Goal: Information Seeking & Learning: Find specific fact

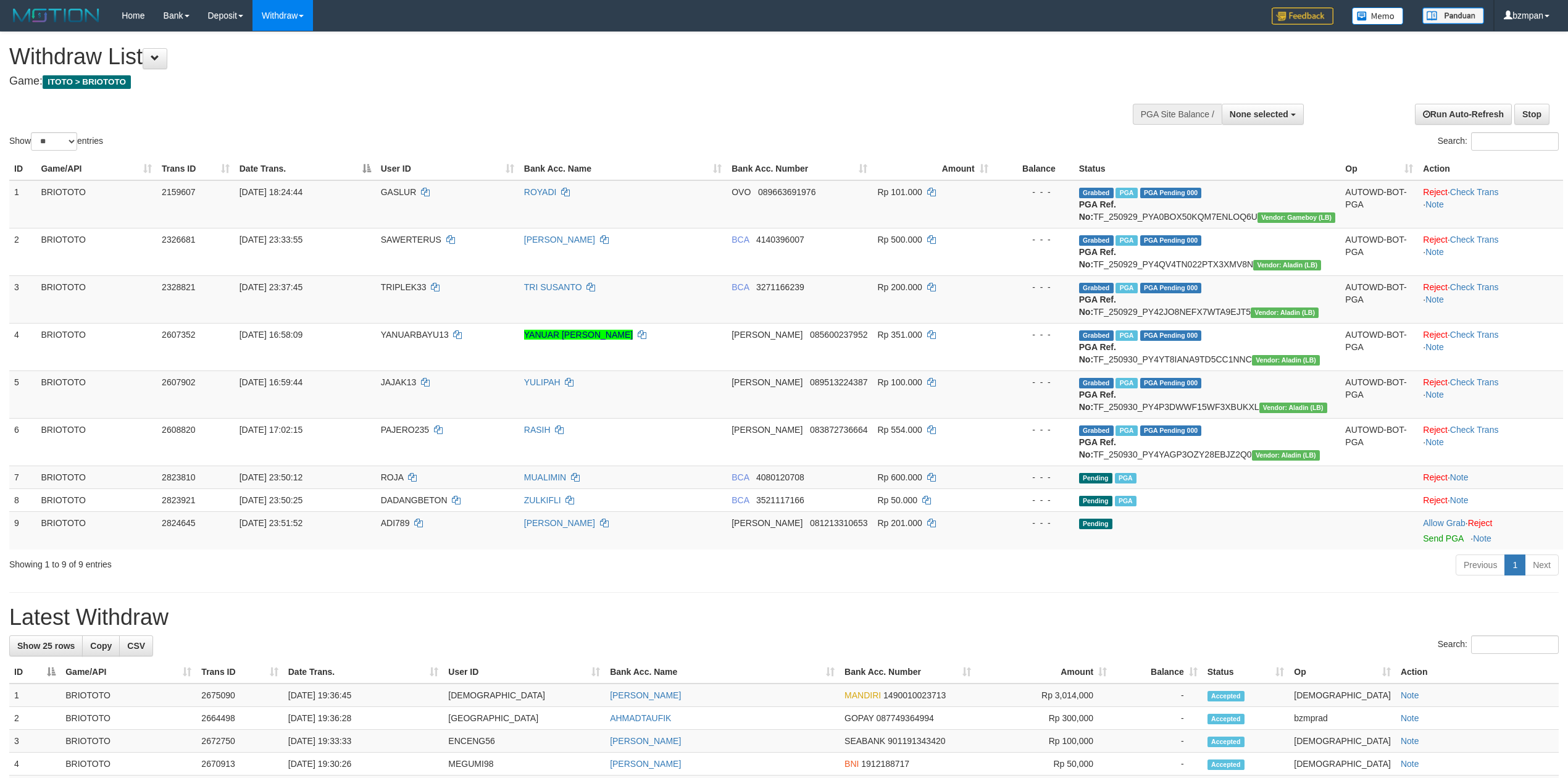
select select
select select "**"
click at [223, 105] on link "PGA History" at bounding box center [248, 102] width 98 height 16
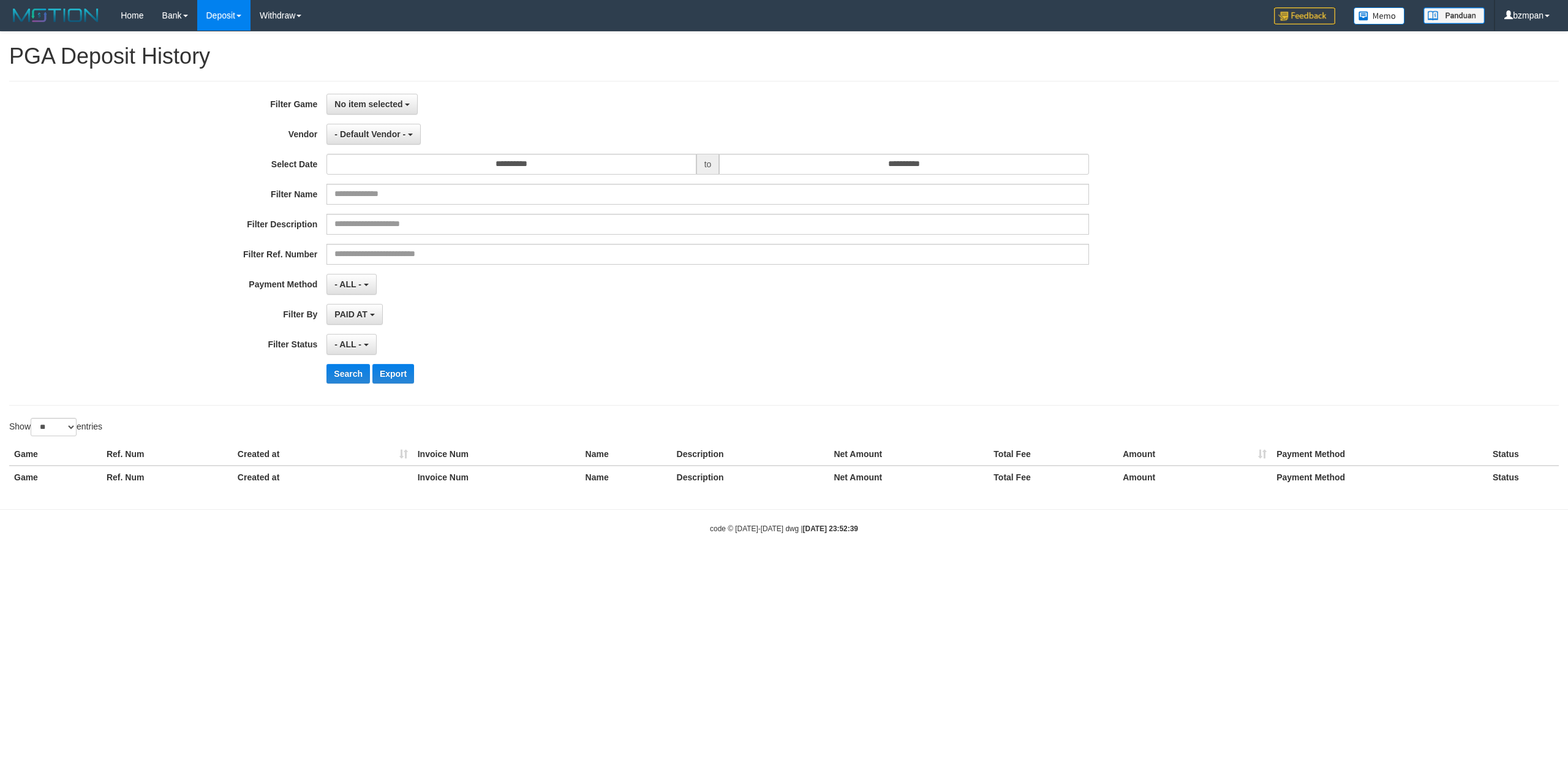
select select
select select "**"
click at [364, 98] on button "No item selected" at bounding box center [372, 103] width 91 height 21
click at [392, 164] on label "[ITOTO] BRIOTOTO" at bounding box center [405, 168] width 156 height 18
select select "****"
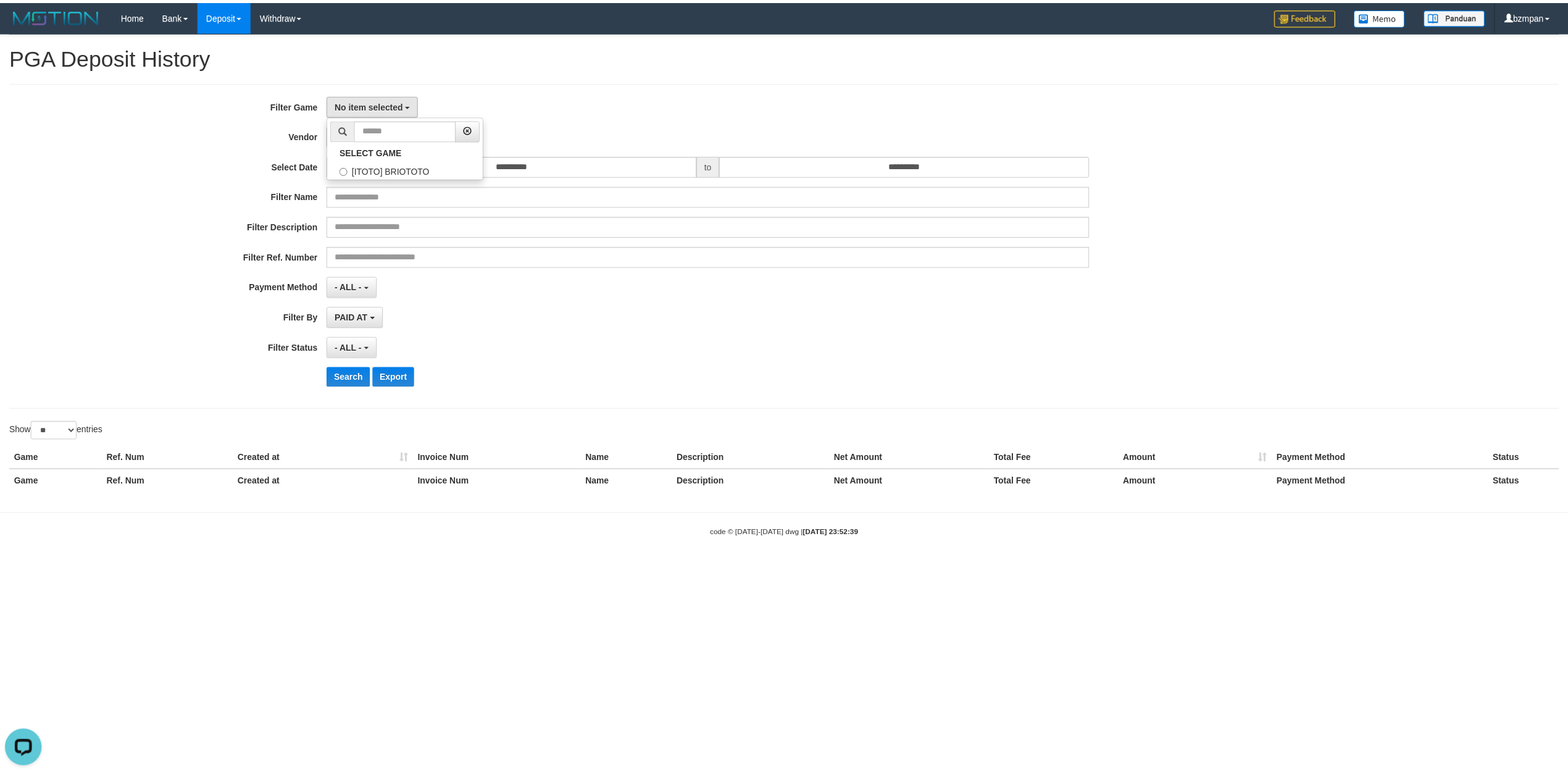
scroll to position [11, 0]
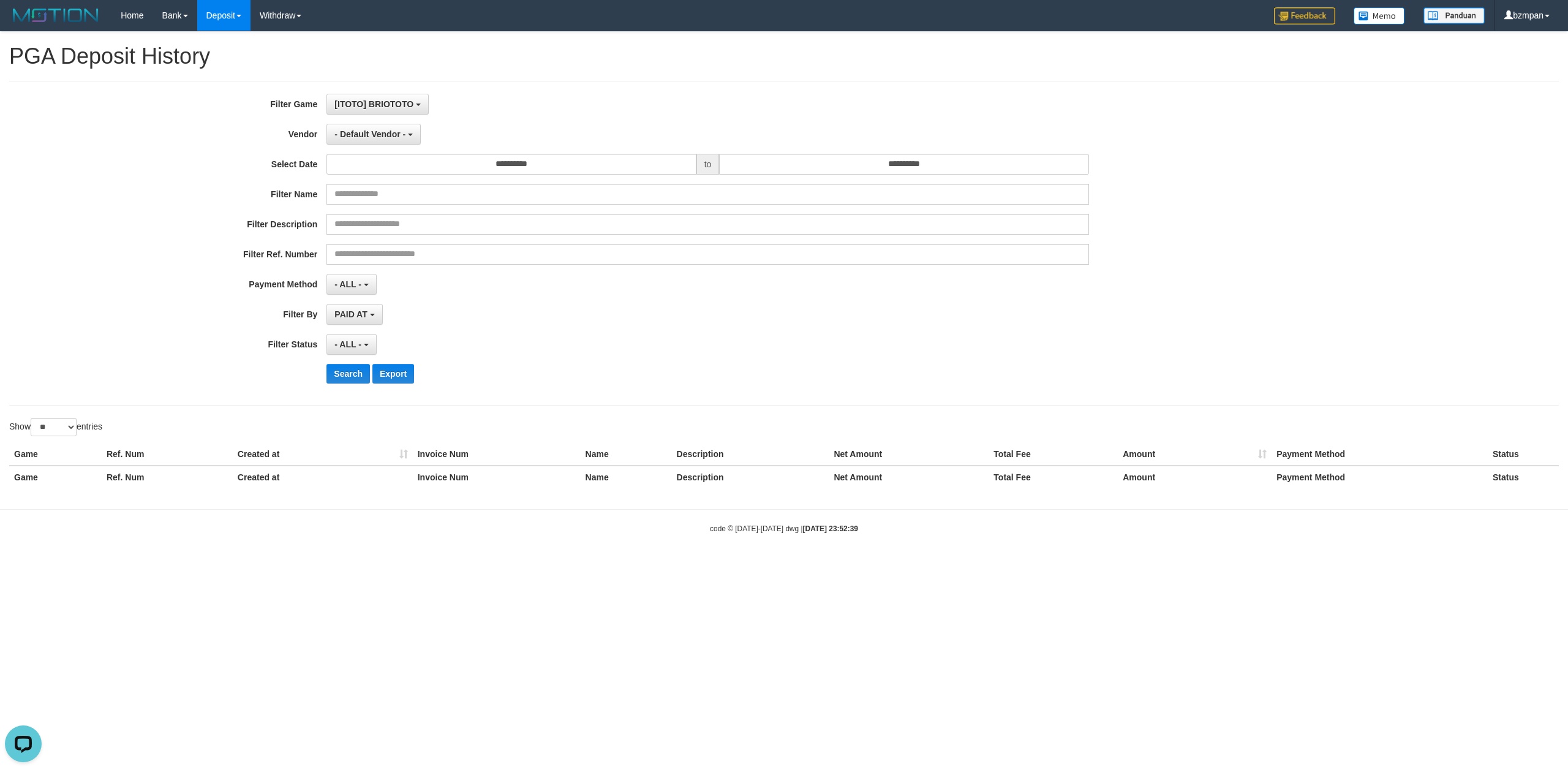
click at [375, 117] on div "**********" at bounding box center [653, 243] width 1307 height 299
click at [366, 142] on button "- Default Vendor -" at bounding box center [374, 134] width 94 height 21
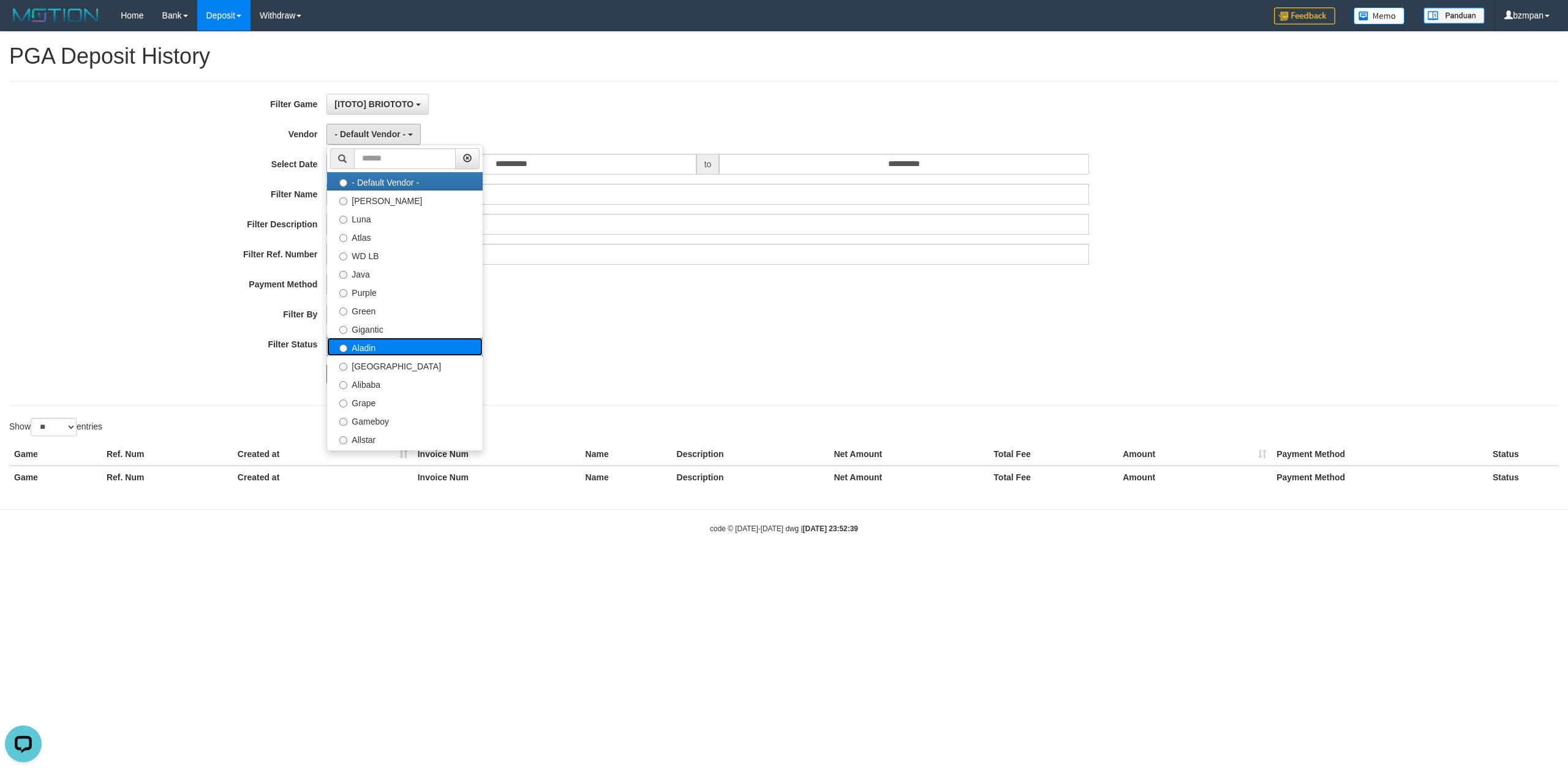
click at [375, 339] on label "Aladin" at bounding box center [405, 347] width 156 height 18
select select "**********"
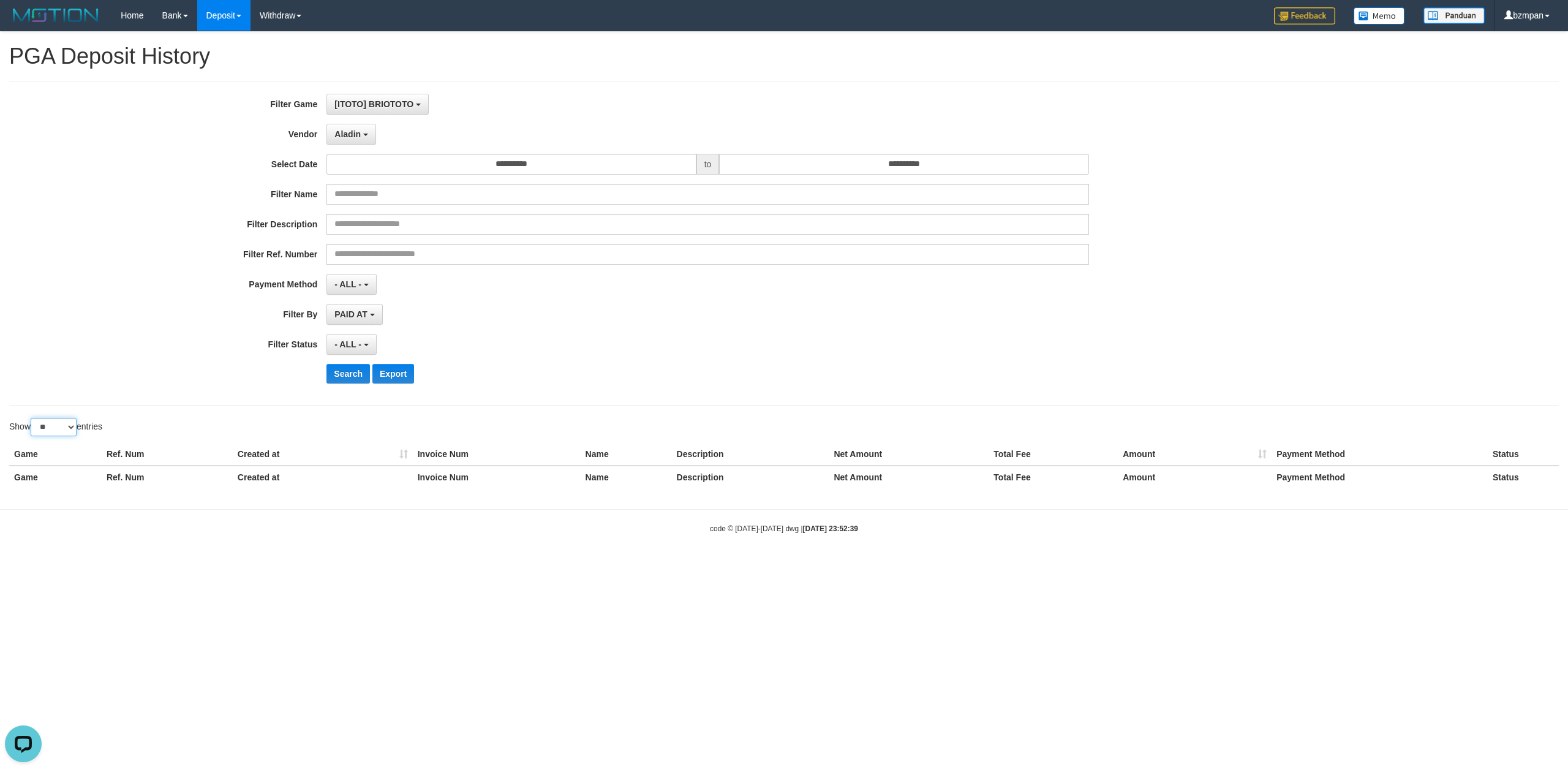
click at [47, 429] on select "** ** ** ***" at bounding box center [53, 427] width 46 height 18
select select "***"
click at [33, 420] on select "** ** ** ***" at bounding box center [53, 427] width 46 height 18
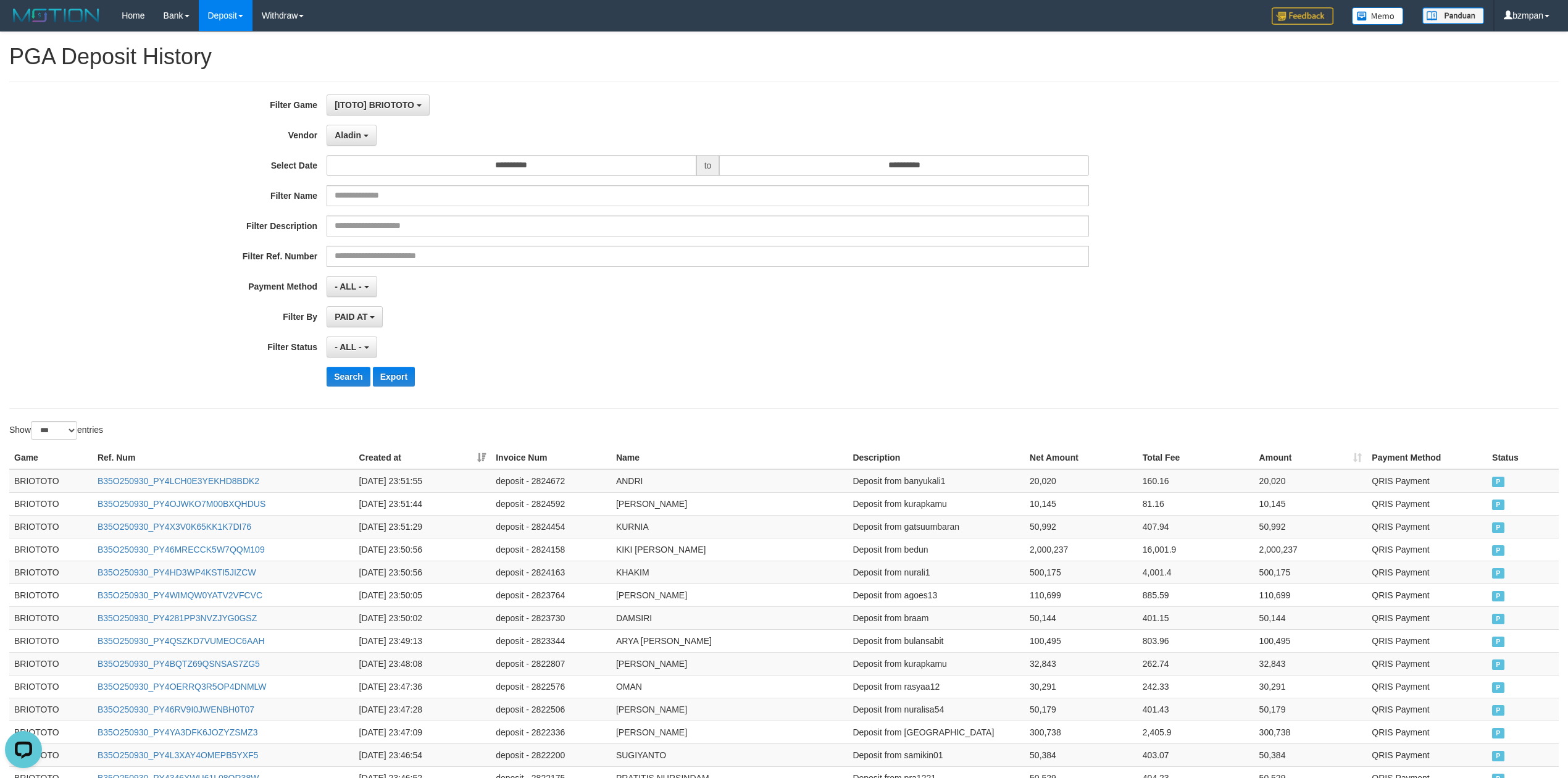
drag, startPoint x: 477, startPoint y: 458, endPoint x: 442, endPoint y: 469, distance: 36.7
click at [477, 457] on th "Created at" at bounding box center [423, 459] width 137 height 23
click at [33, 480] on td "BRIOTOTO" at bounding box center [50, 481] width 84 height 23
click at [33, 479] on td "BRIOTOTO" at bounding box center [50, 481] width 84 height 23
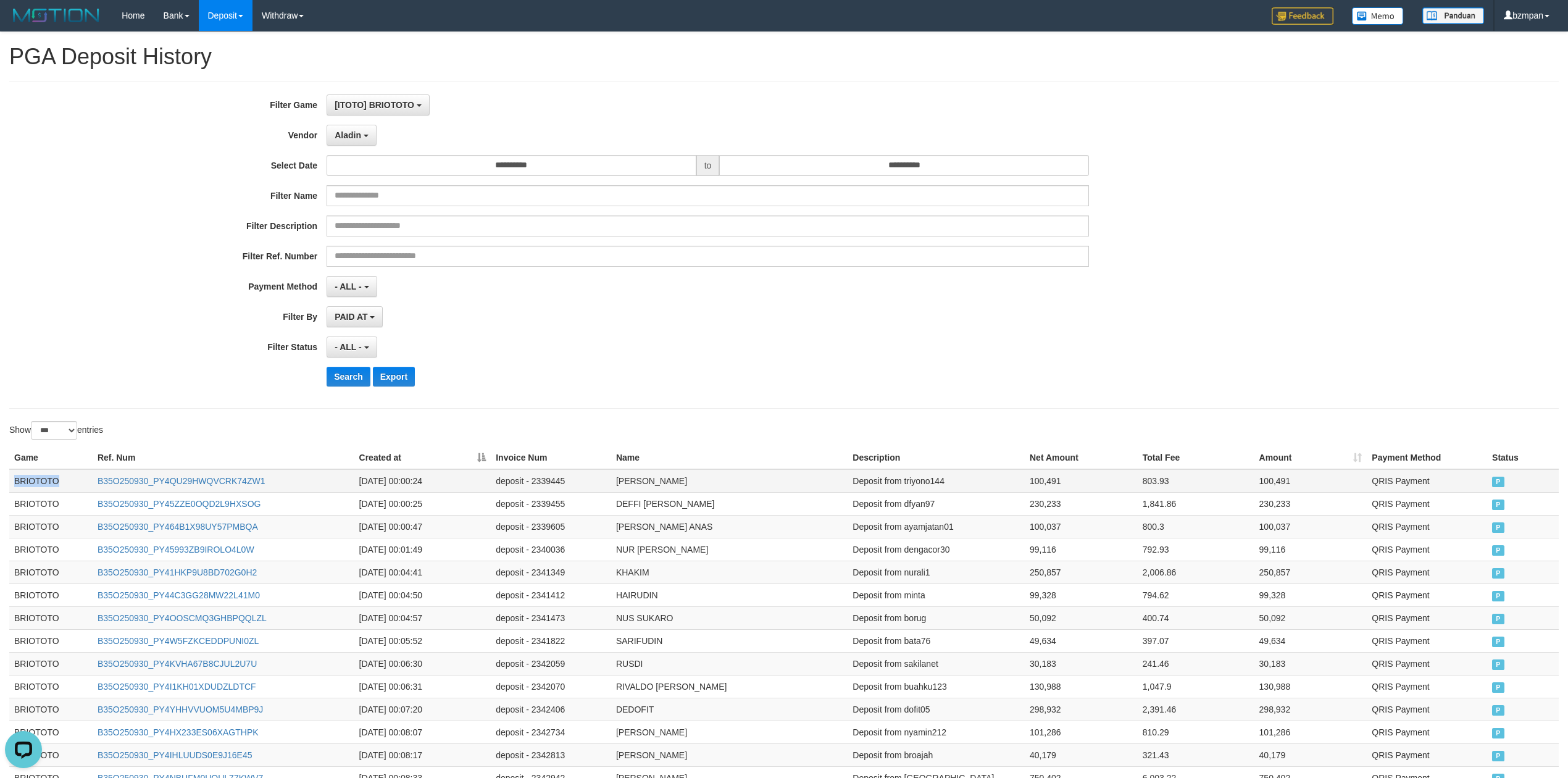
click at [33, 479] on td "BRIOTOTO" at bounding box center [50, 481] width 84 height 23
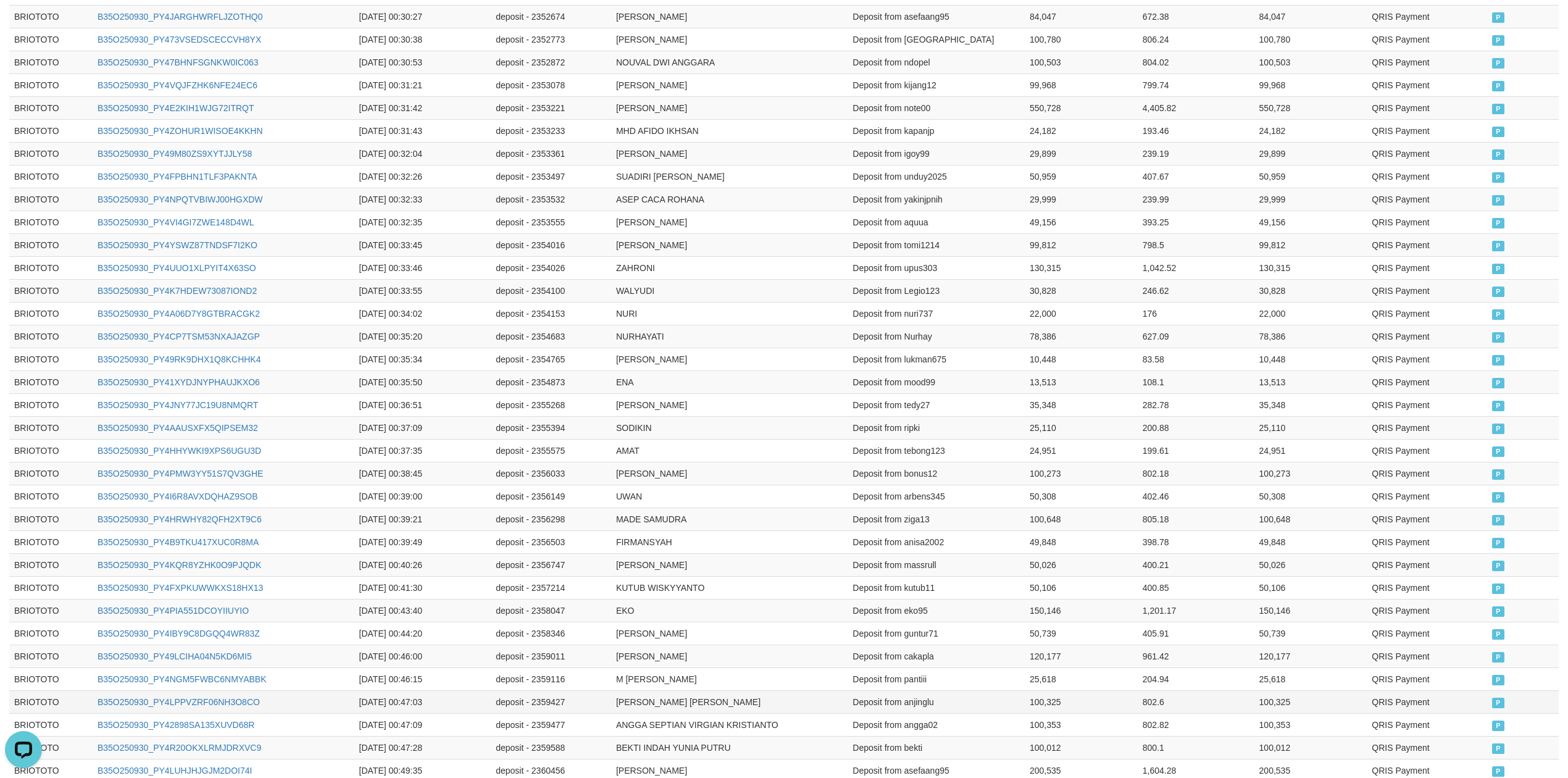
scroll to position [2121, 0]
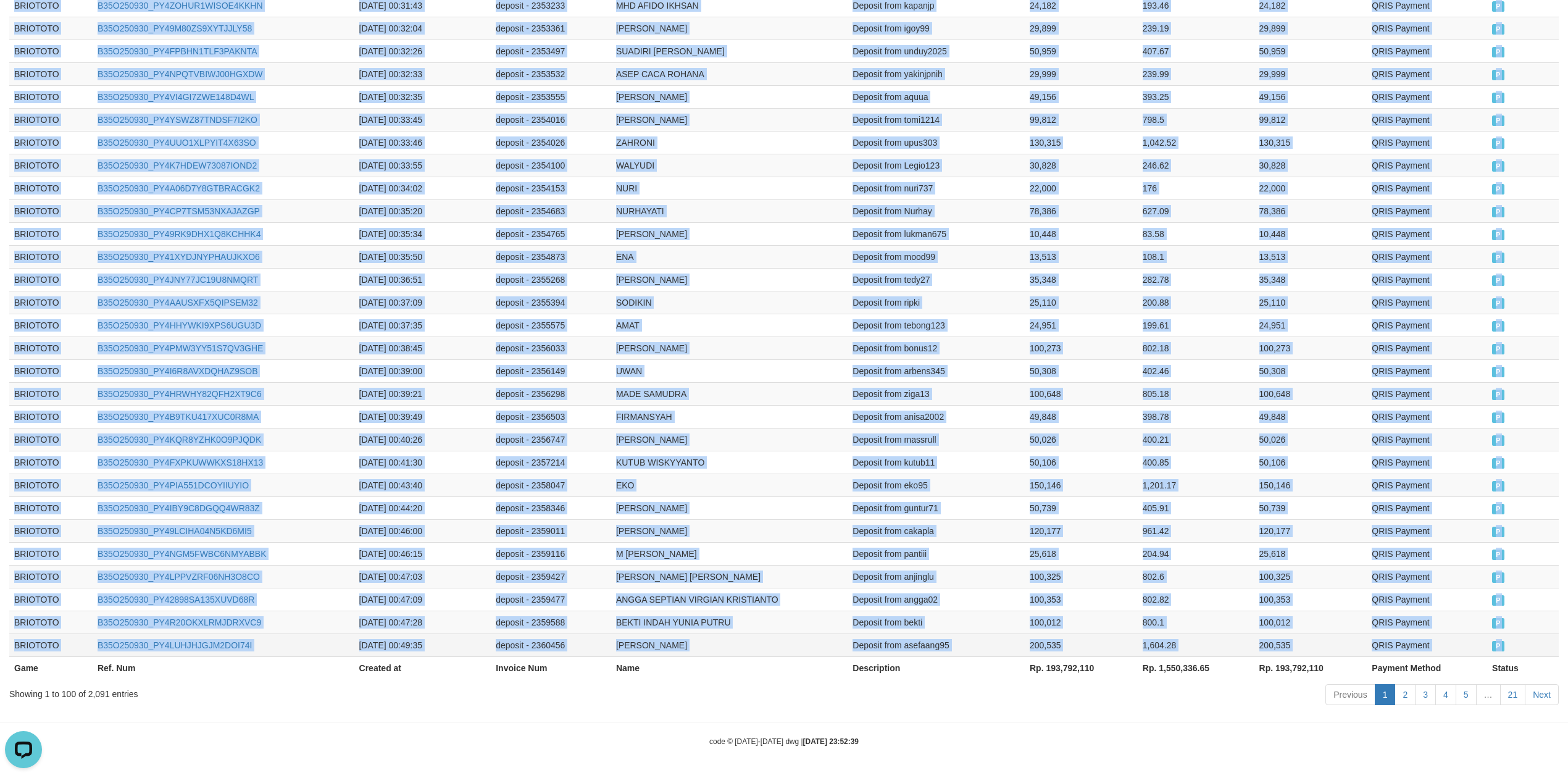
click at [1502, 636] on td "P" at bounding box center [1523, 646] width 72 height 23
copy div "BRIOTOTO B35O250930_PY4QU29HWQVCRK74ZW1 [DATE] 00:00:24 deposit - 2339445 EKO S…"
click at [1542, 698] on link "Next" at bounding box center [1542, 694] width 34 height 21
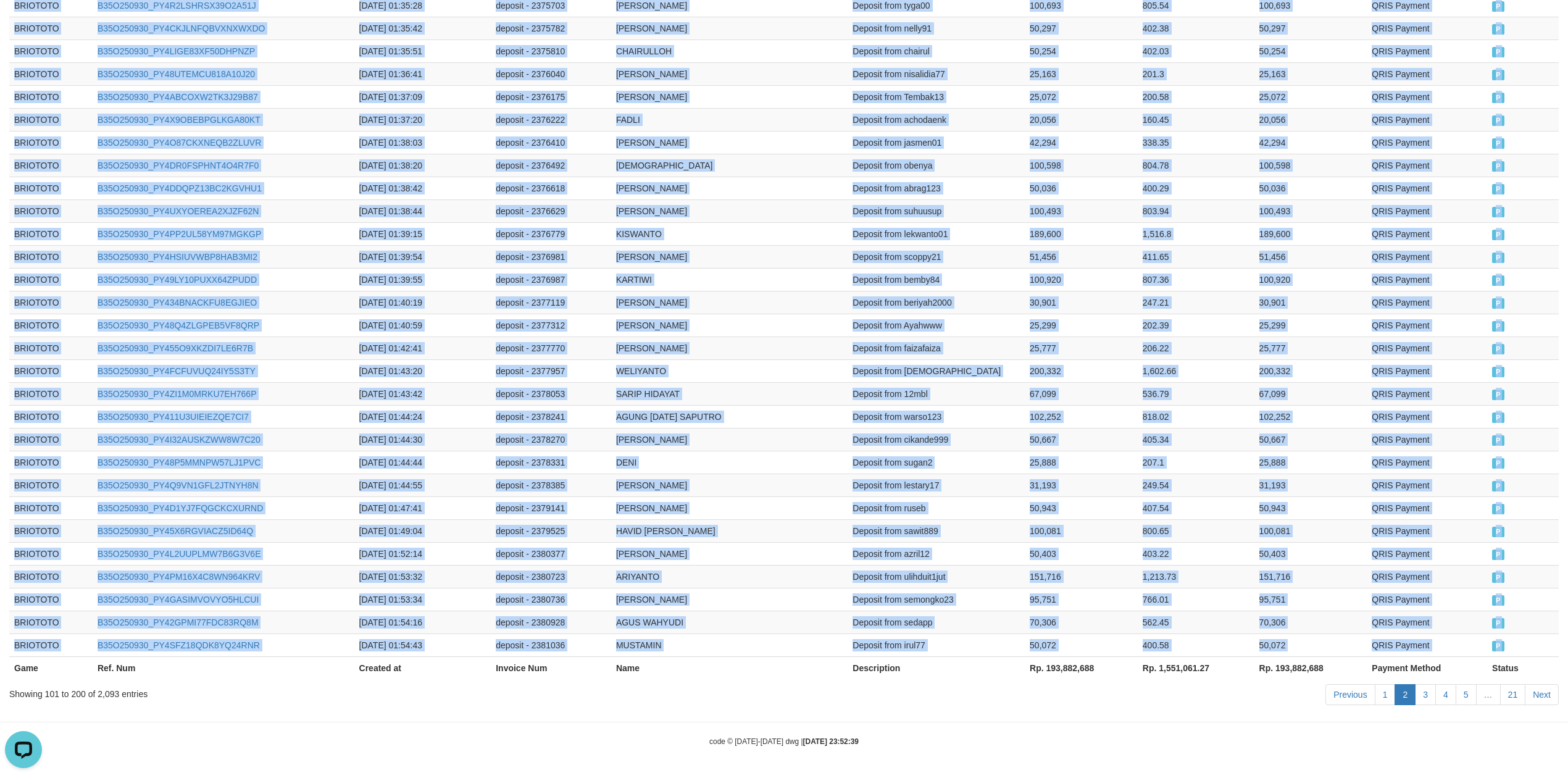
copy div "BRIOTOTO B35O250930_PY4QU29HWQVCRK74ZW1 [DATE] 00:00:24 deposit - 2339445 EKO S…"
click at [1537, 687] on link "Next" at bounding box center [1542, 694] width 34 height 21
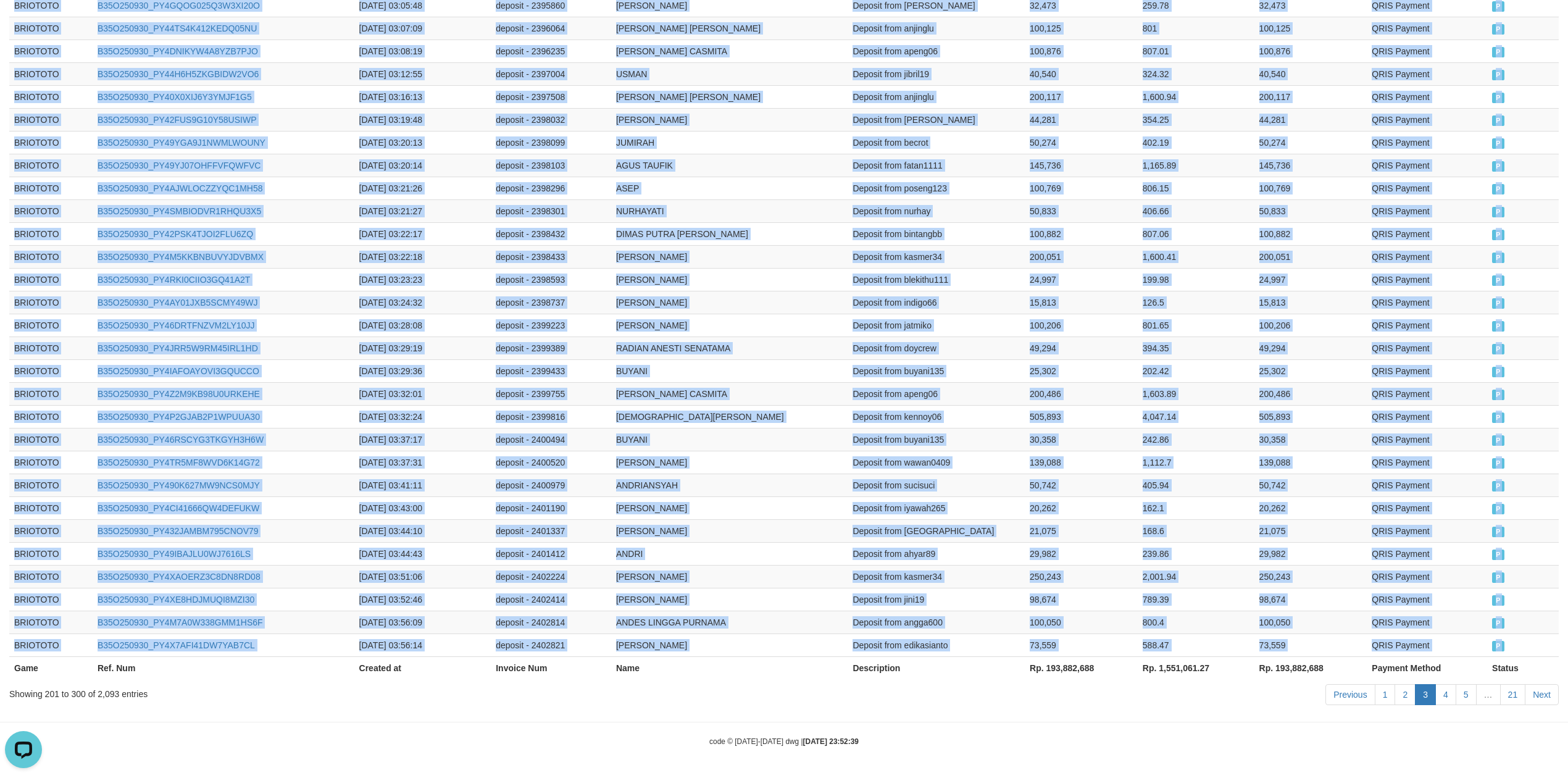
copy div "BRIOTOTO B35O250930_PY4QU29HWQVCRK74ZW1 [DATE] 00:00:24 deposit - 2339445 EKO S…"
click at [1542, 693] on link "Next" at bounding box center [1542, 694] width 34 height 21
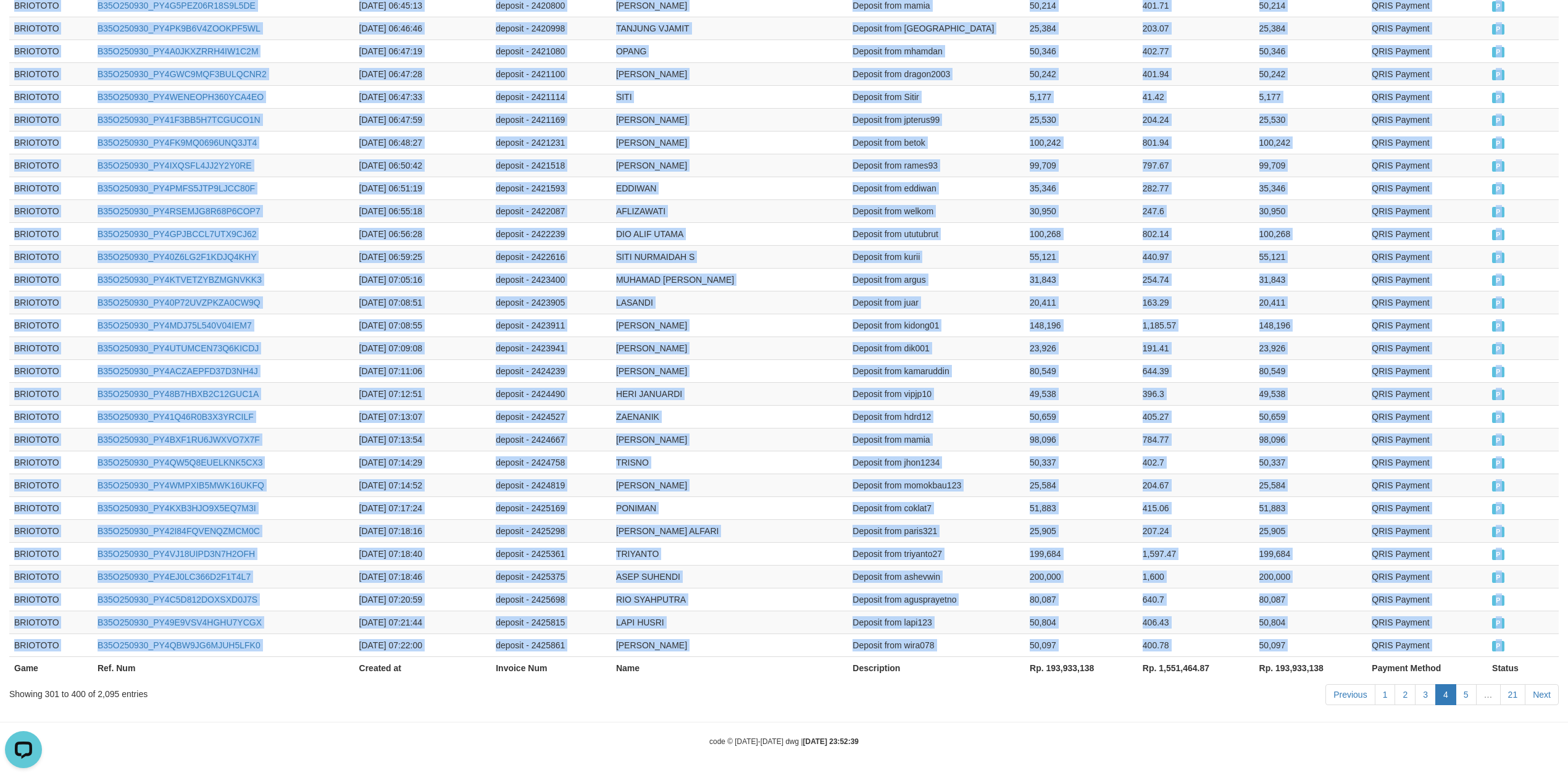
copy div "BRIOTOTO B35O250930_PY4QU29HWQVCRK74ZW1 [DATE] 00:00:24 deposit - 2339445 EKO S…"
click at [1534, 685] on link "Next" at bounding box center [1542, 694] width 34 height 21
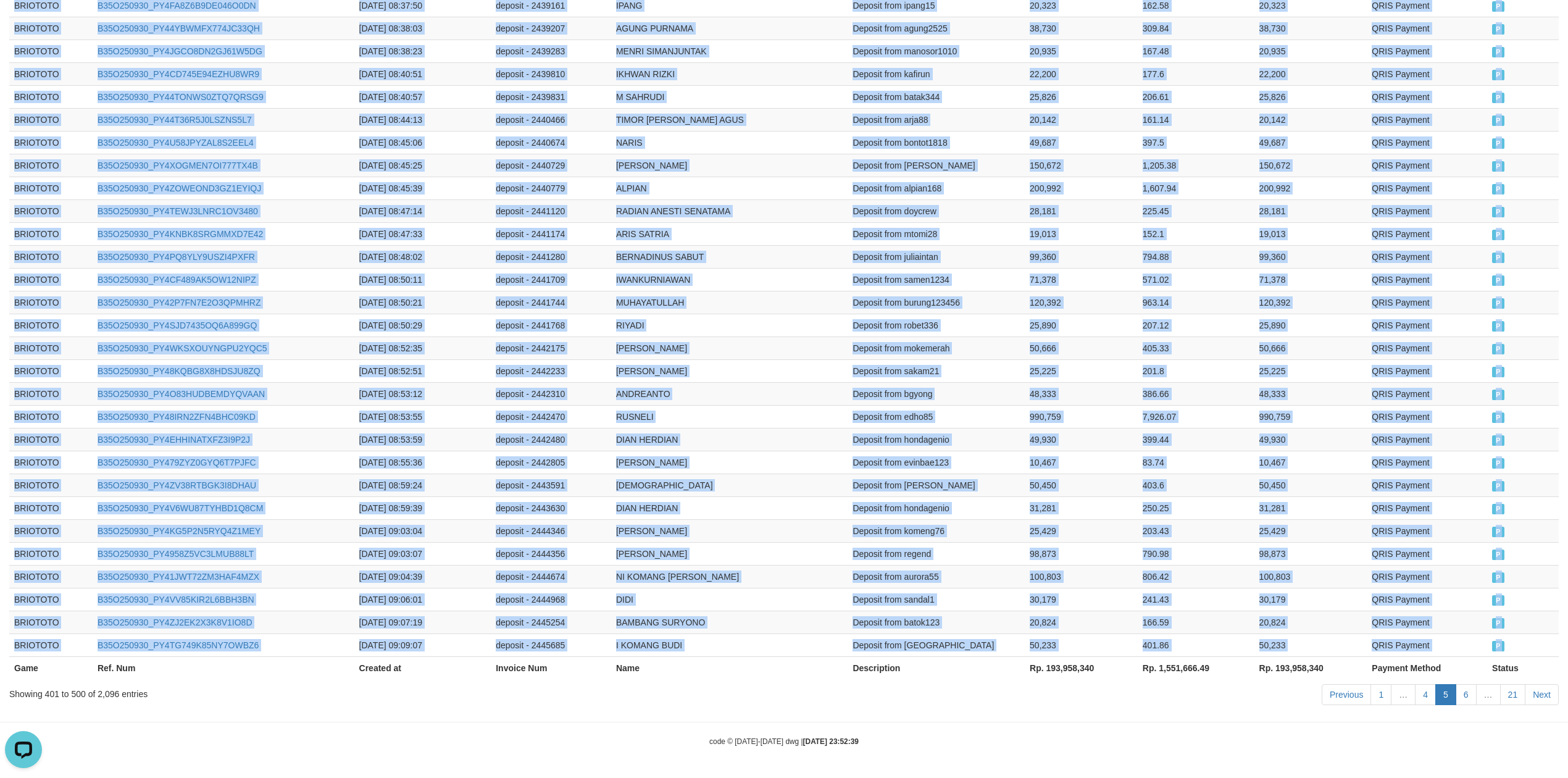
copy div "BRIOTOTO B35O250930_PY4QU29HWQVCRK74ZW1 [DATE] 00:00:24 deposit - 2339445 EKO S…"
click at [1551, 693] on link "Next" at bounding box center [1542, 694] width 34 height 21
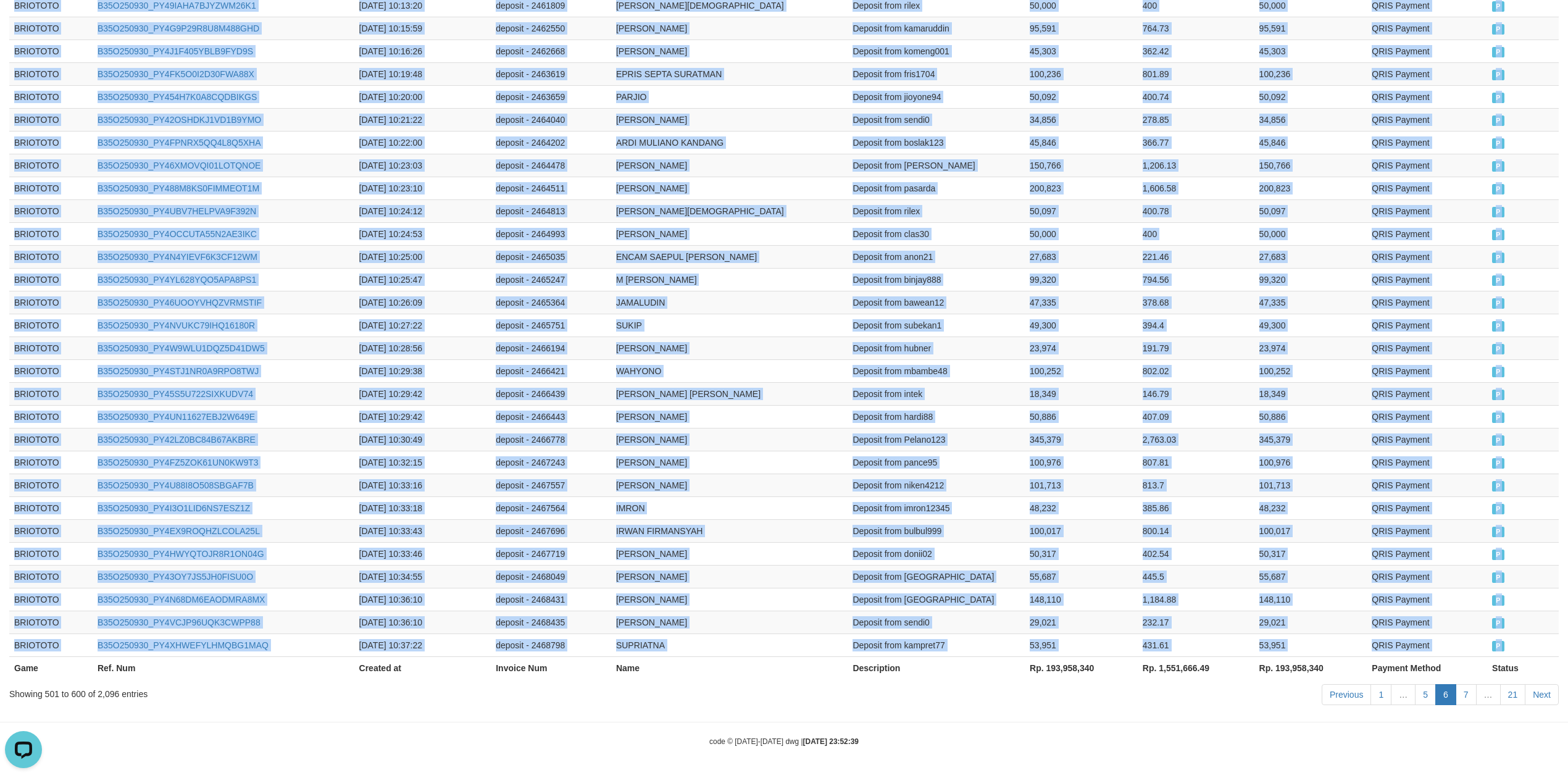
copy div "BRIOTOTO B35O250930_PY4QU29HWQVCRK74ZW1 [DATE] 00:00:24 deposit - 2339445 EKO S…"
click at [1530, 688] on link "Next" at bounding box center [1542, 694] width 34 height 21
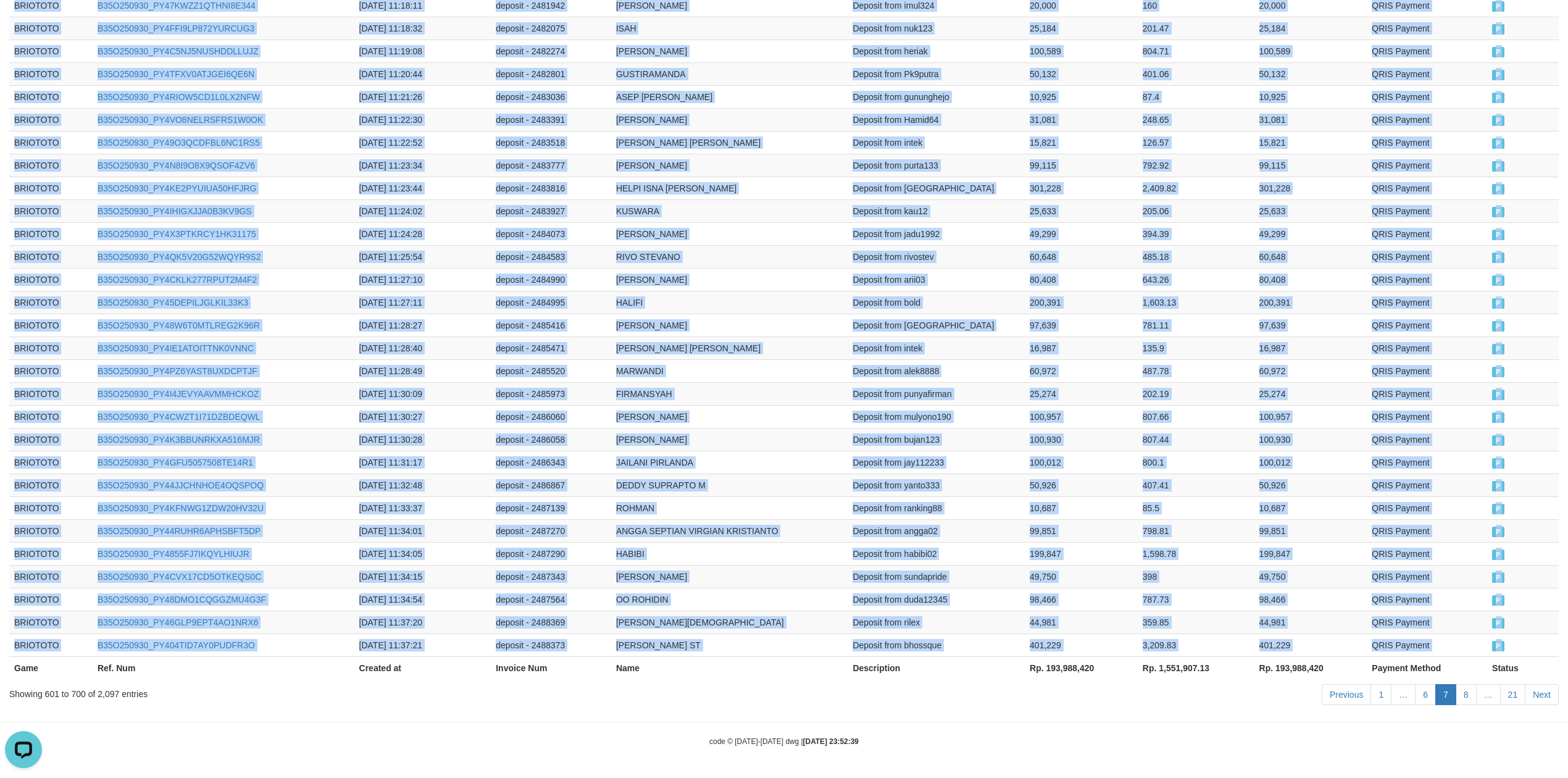
copy div "BRIOTOTO B35O250930_PY4QU29HWQVCRK74ZW1 [DATE] 00:00:24 deposit - 2339445 EKO S…"
click at [1544, 690] on link "Next" at bounding box center [1542, 694] width 34 height 21
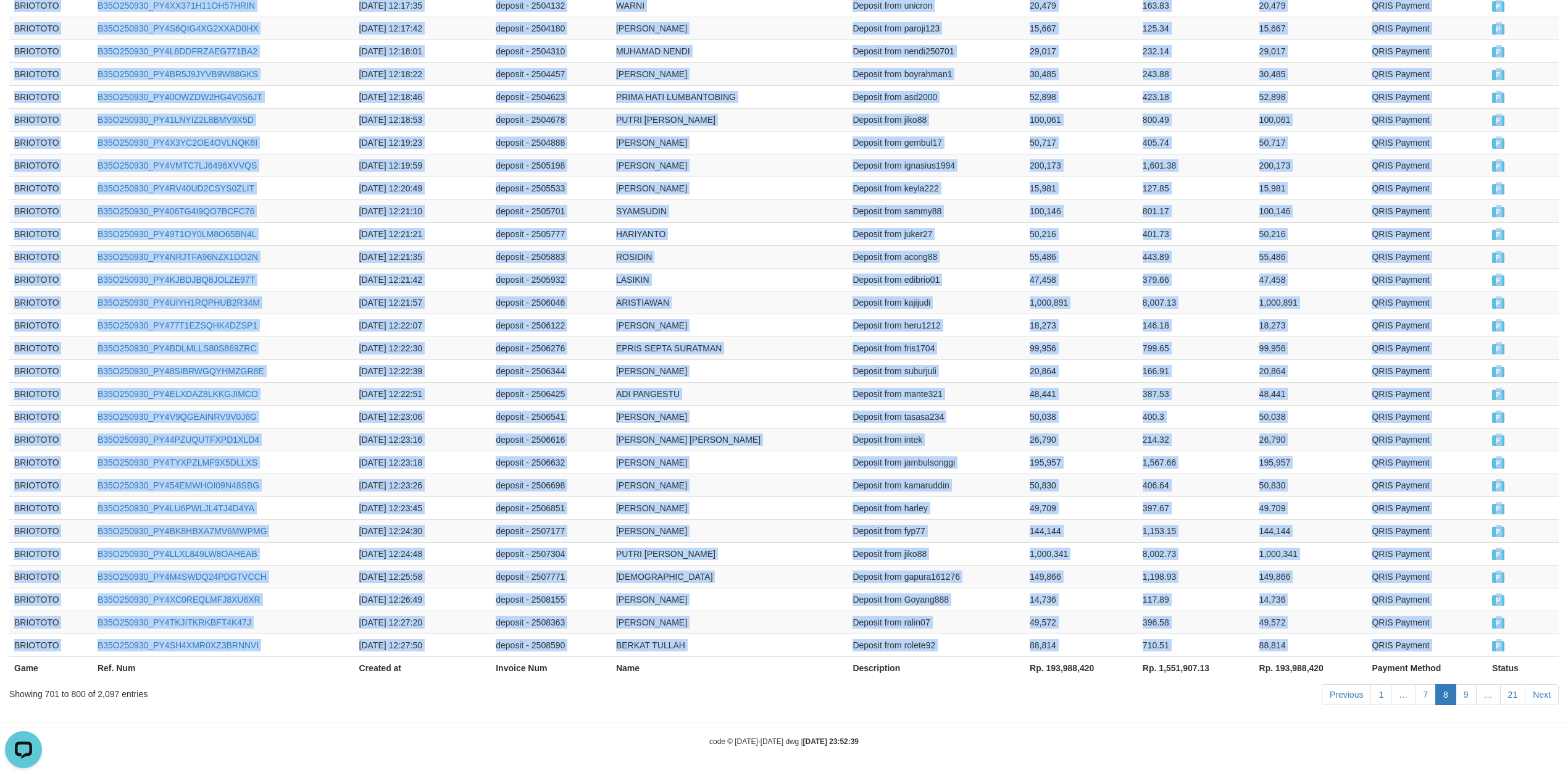
copy div "BRIOTOTO B35O250930_PY4QU29HWQVCRK74ZW1 [DATE] 00:00:24 deposit - 2339445 EKO S…"
click at [1546, 692] on link "Next" at bounding box center [1542, 694] width 34 height 21
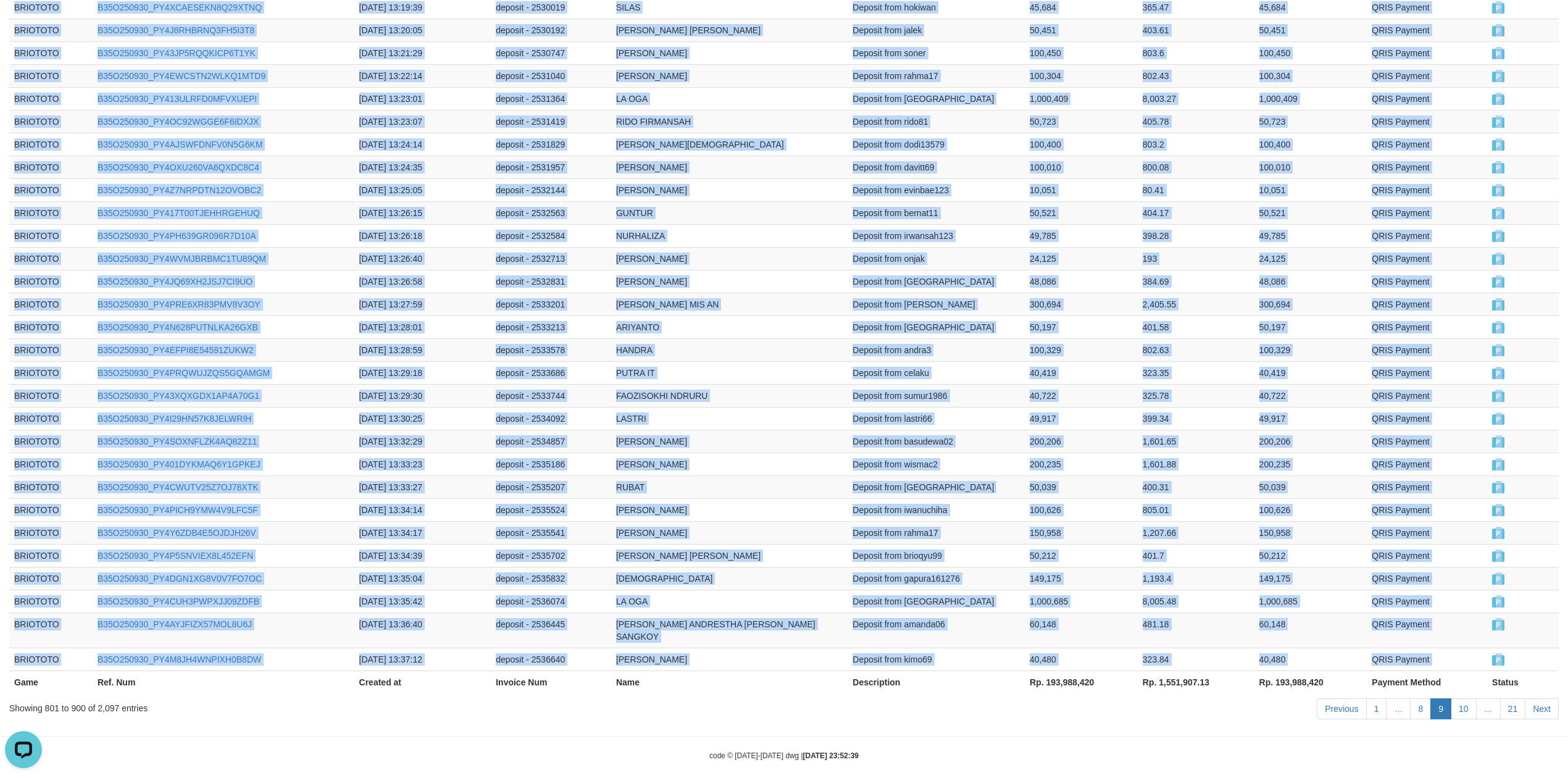
copy div "BRIOTOTO B35O250930_PY4QU29HWQVCRK74ZW1 [DATE] 00:00:24 deposit - 2339445 EKO S…"
click at [1539, 699] on link "Next" at bounding box center [1542, 708] width 34 height 21
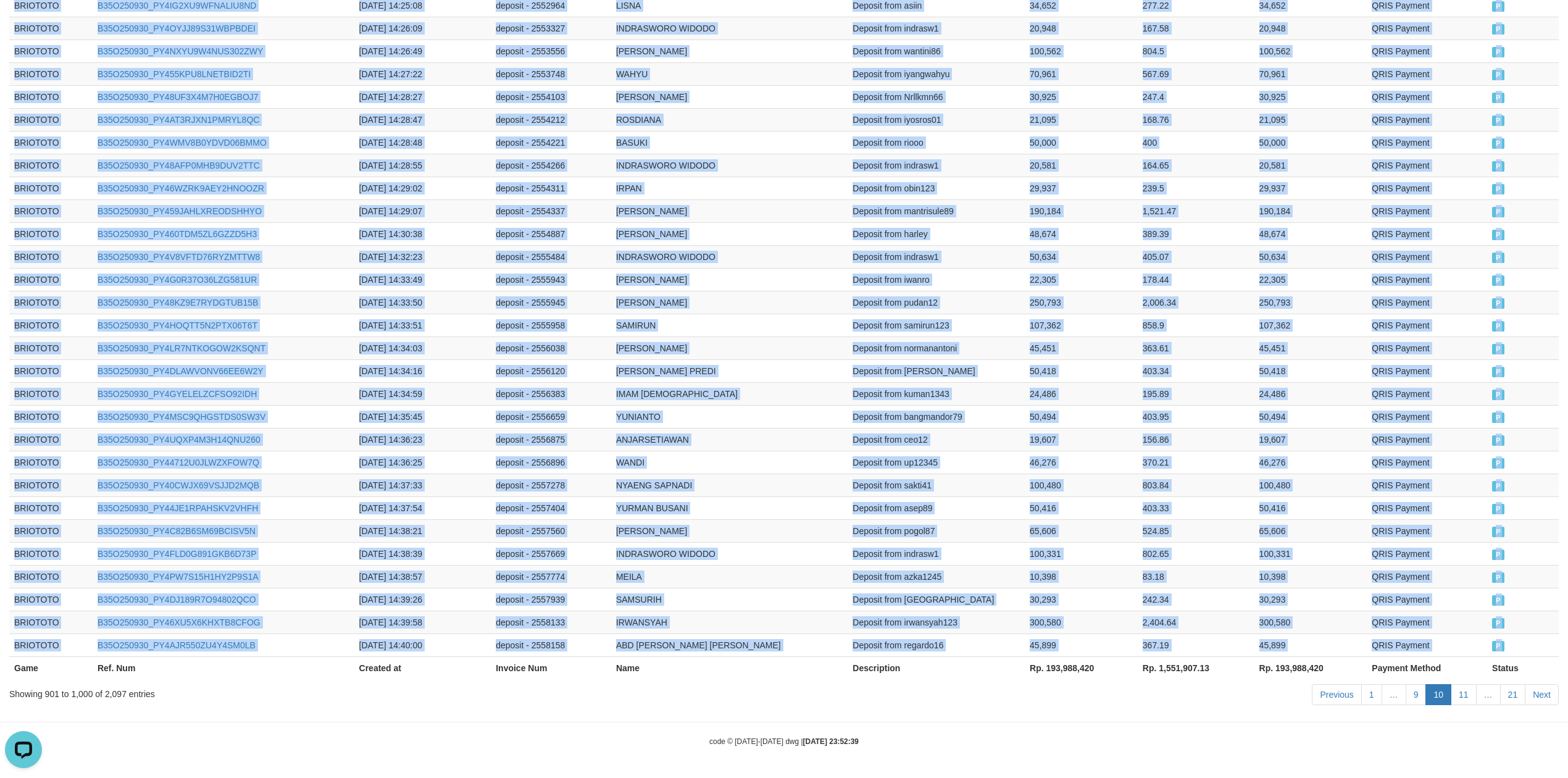
copy div "BRIOTOTO B35O250930_PY4QU29HWQVCRK74ZW1 [DATE] 00:00:24 deposit - 2339445 EKO S…"
click at [1527, 693] on link "Next" at bounding box center [1542, 694] width 34 height 21
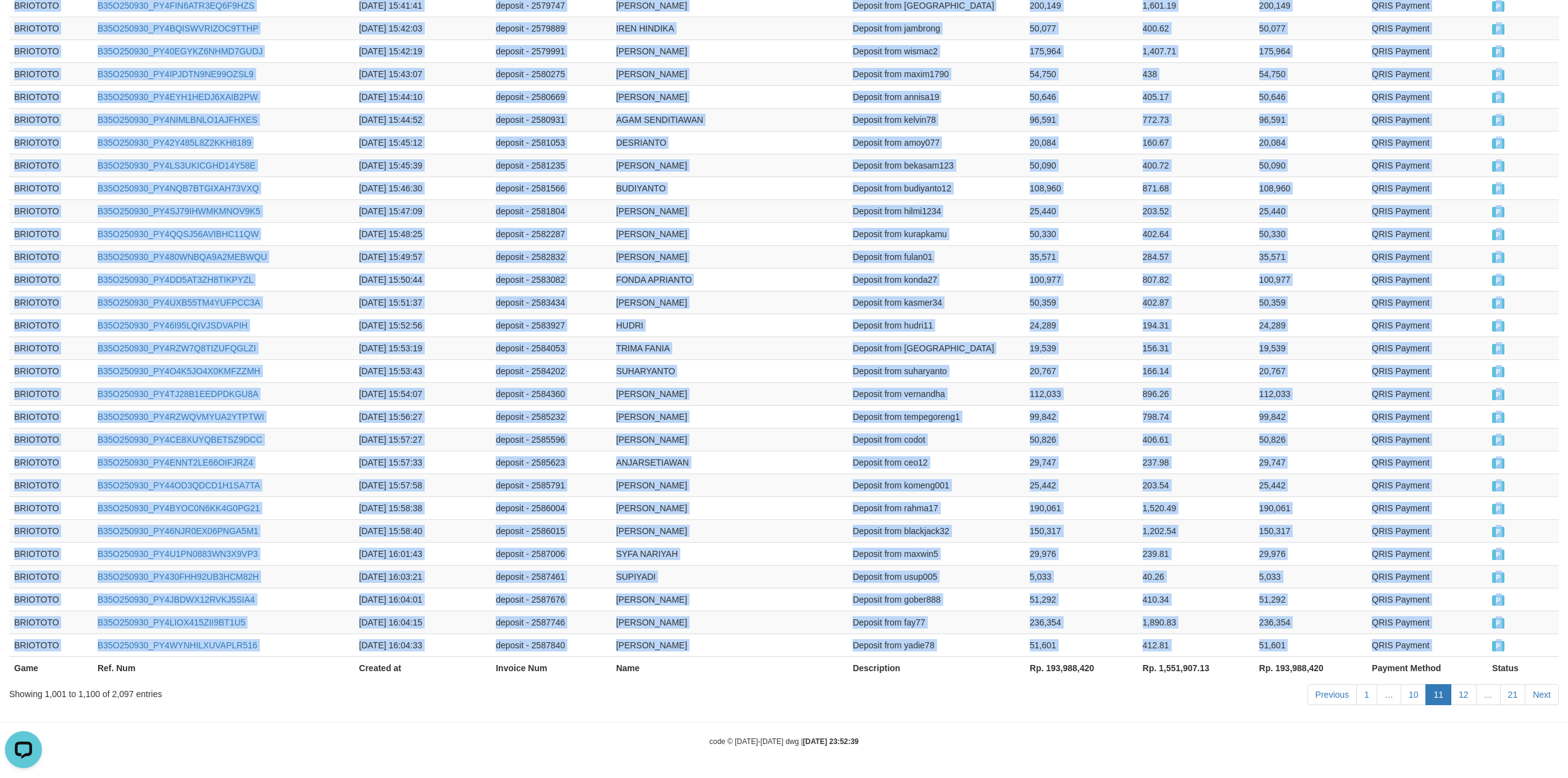
click at [1546, 683] on div "Previous 1 … 10 11 12 … 21 Next" at bounding box center [1111, 696] width 897 height 26
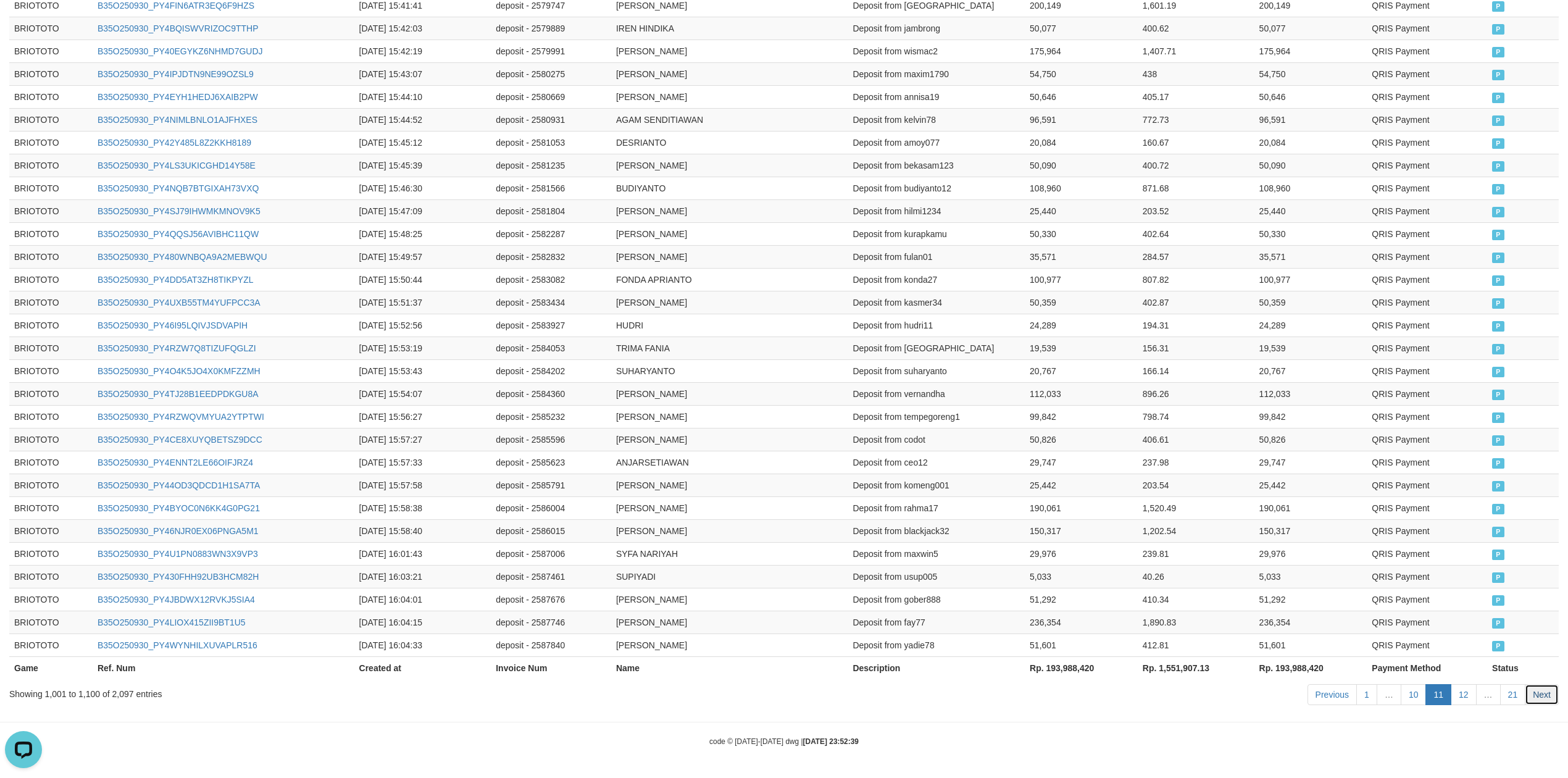
click at [1542, 689] on link "Next" at bounding box center [1542, 694] width 34 height 21
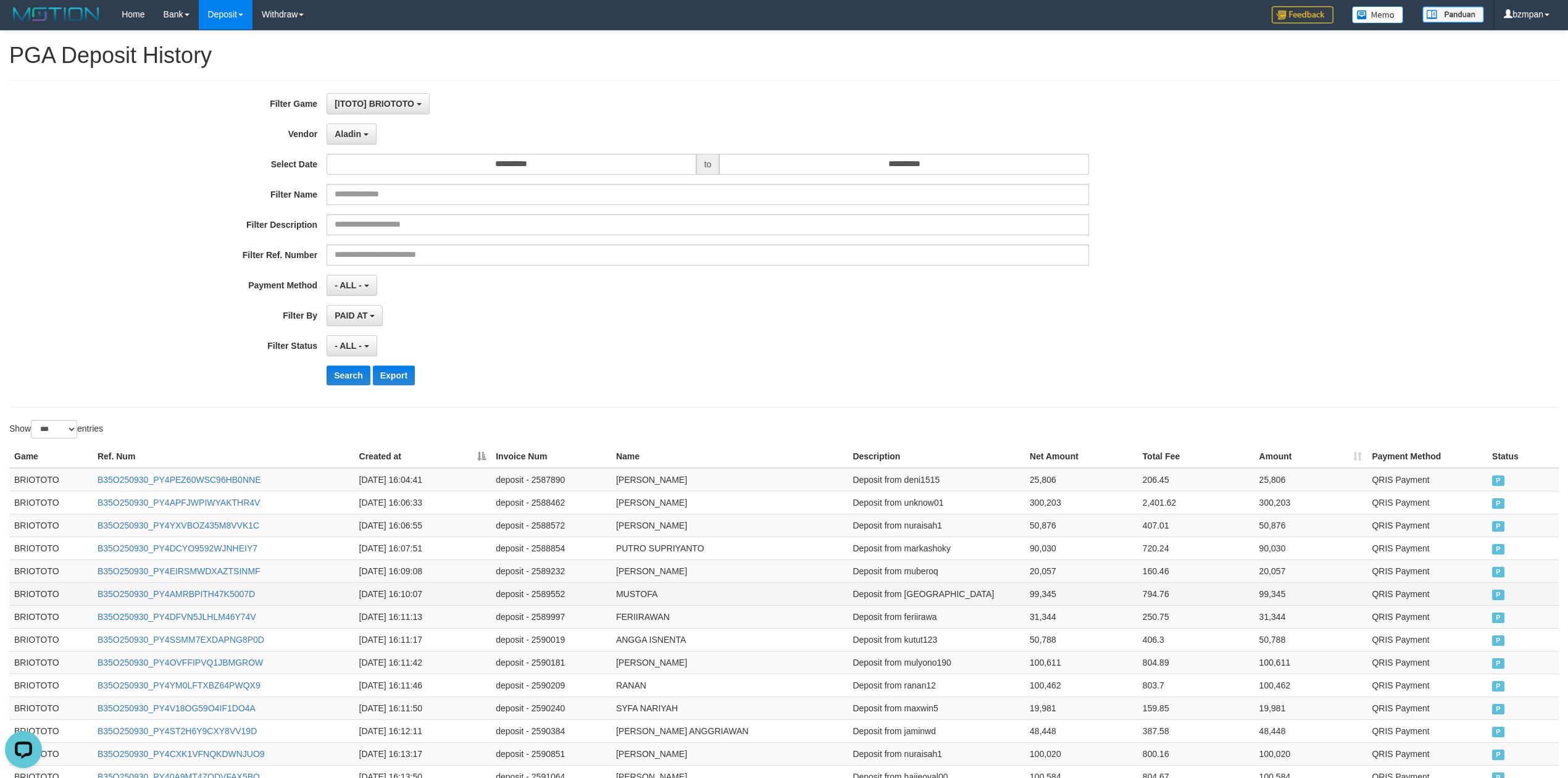
scroll to position [0, 0]
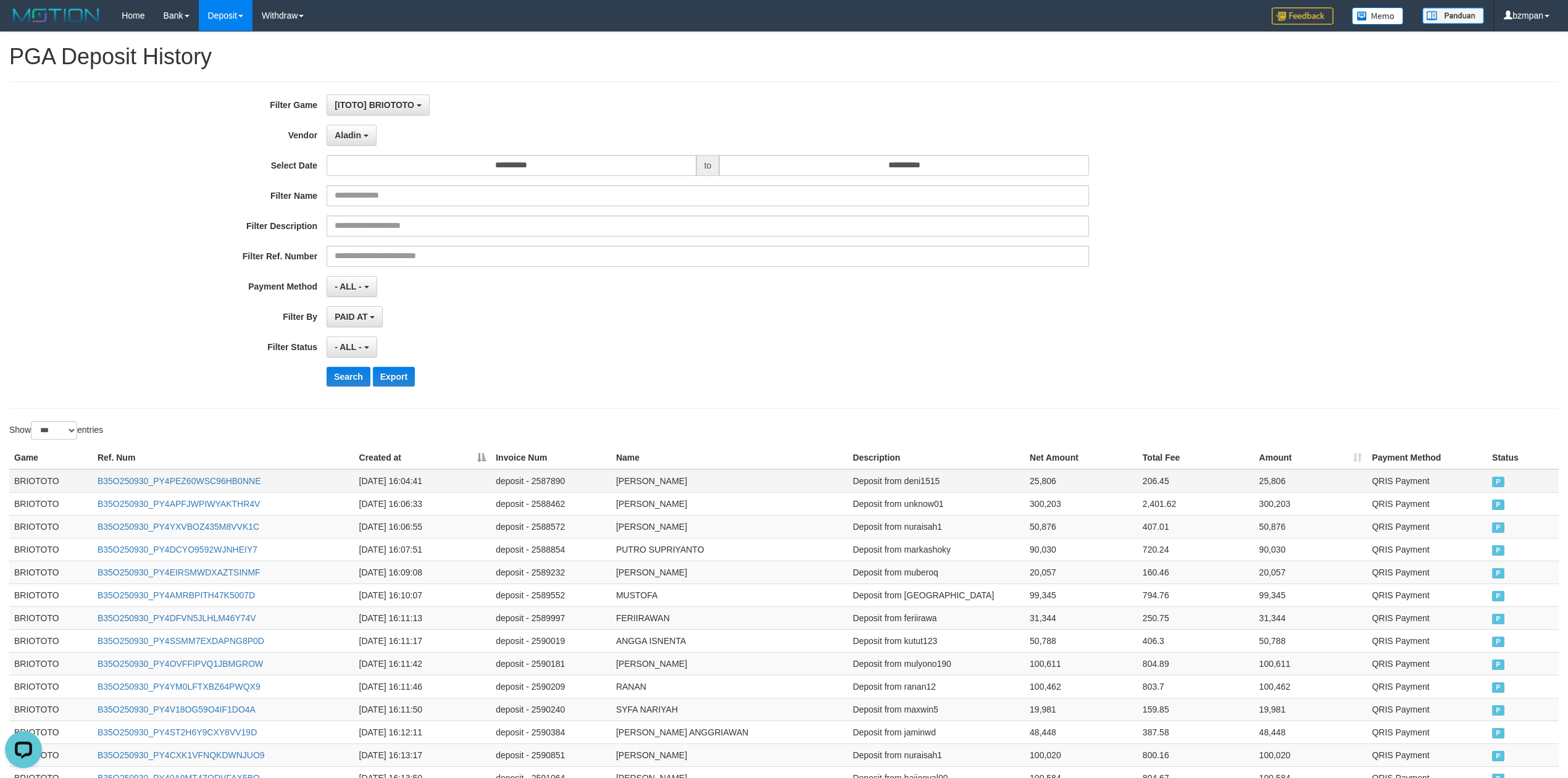
click at [33, 489] on td "BRIOTOTO" at bounding box center [50, 481] width 84 height 23
click at [33, 480] on td "BRIOTOTO" at bounding box center [50, 481] width 84 height 23
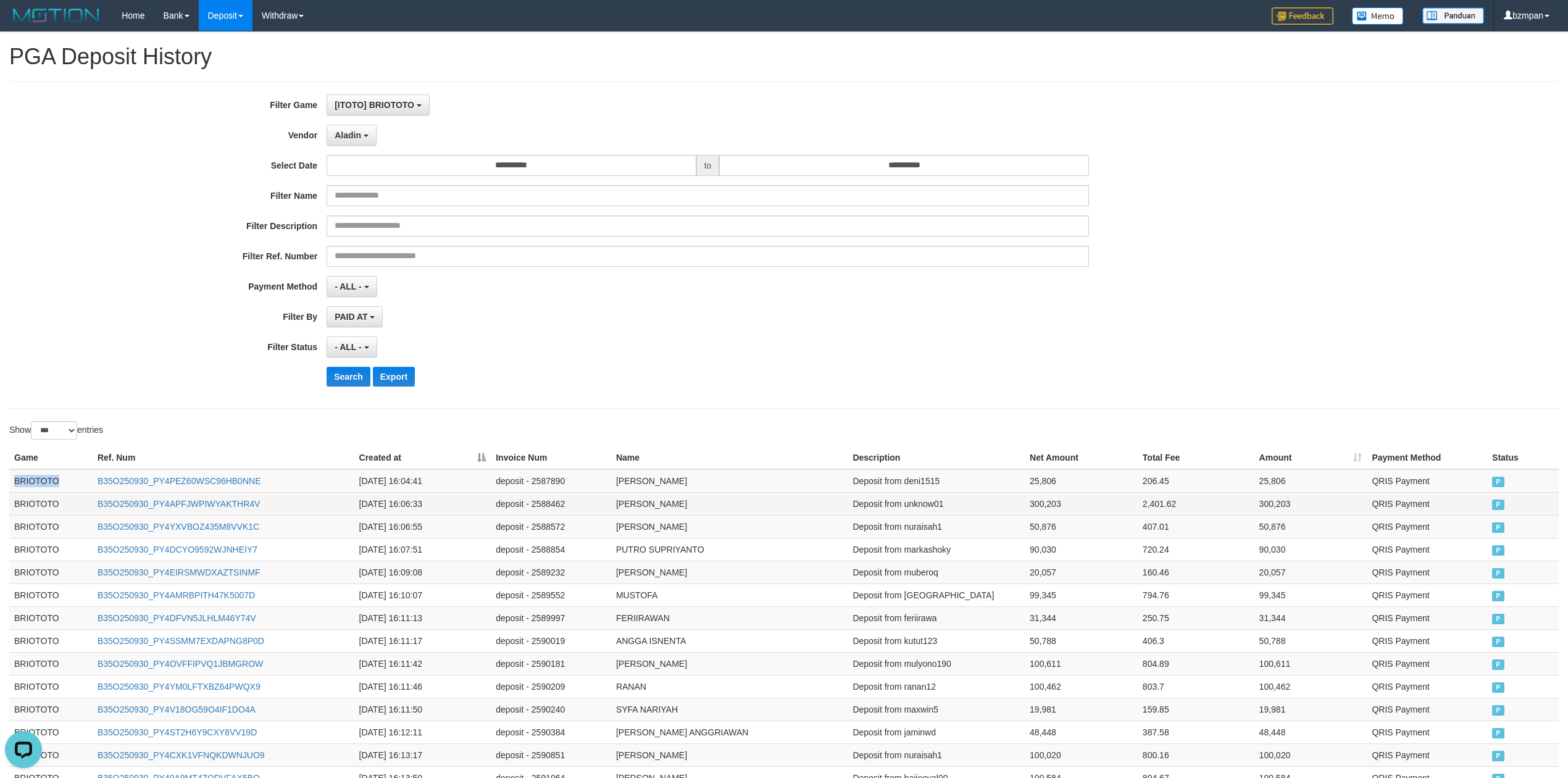
drag, startPoint x: 33, startPoint y: 480, endPoint x: 300, endPoint y: 505, distance: 268.2
click at [33, 480] on td "BRIOTOTO" at bounding box center [50, 481] width 84 height 23
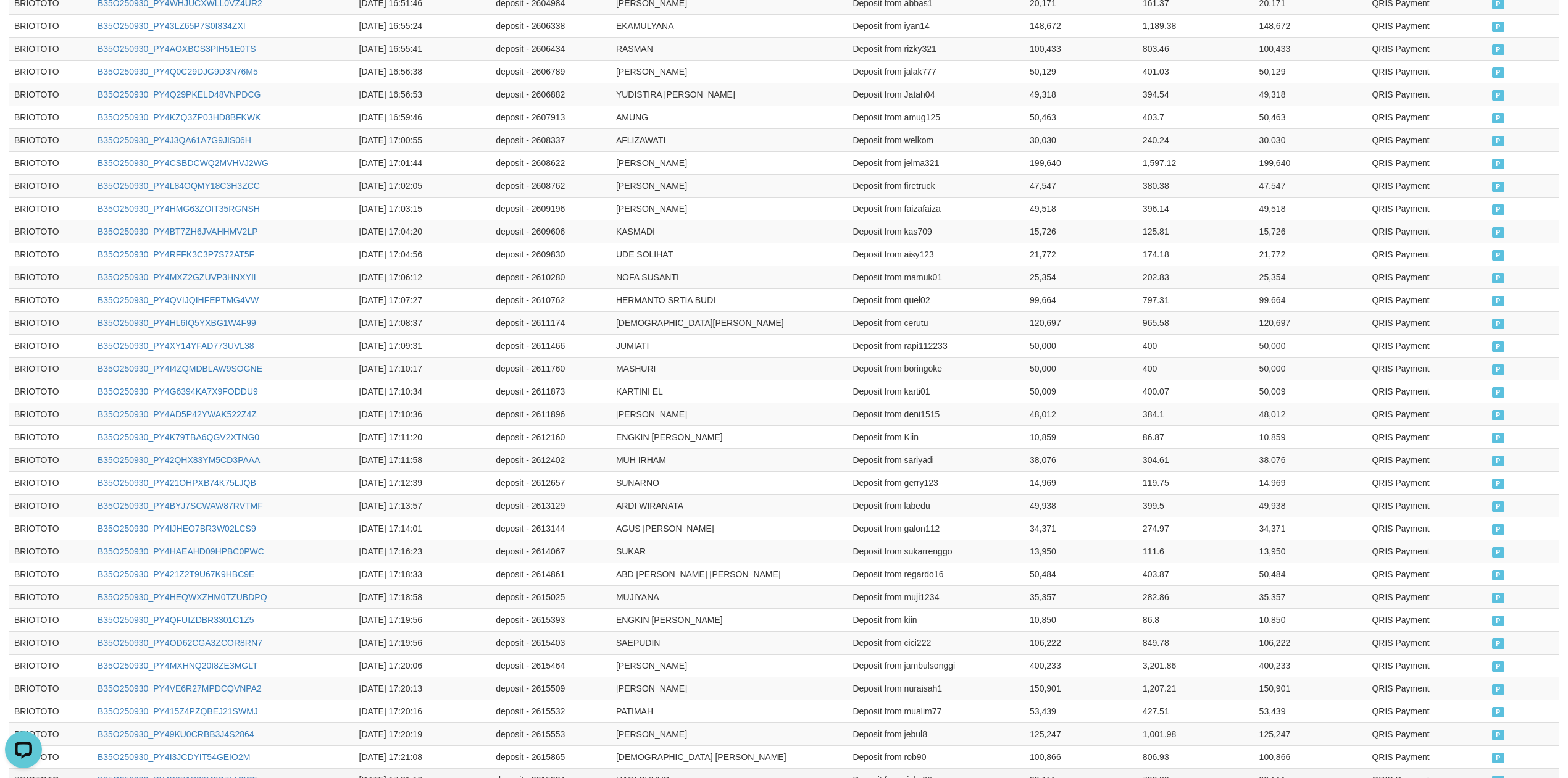
scroll to position [2121, 0]
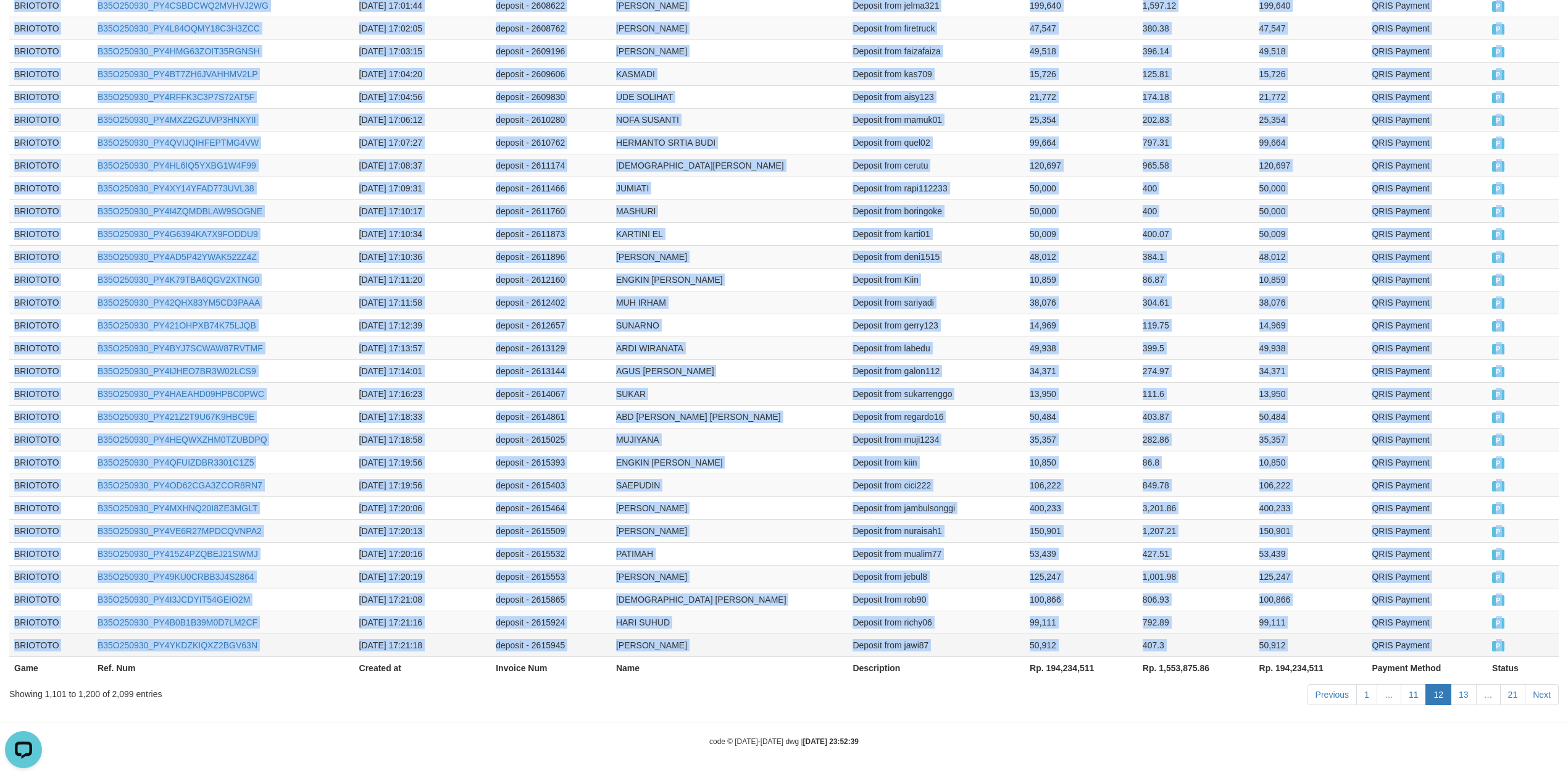
click at [1505, 646] on td "P" at bounding box center [1523, 646] width 72 height 23
click at [1555, 688] on link "Next" at bounding box center [1542, 694] width 34 height 21
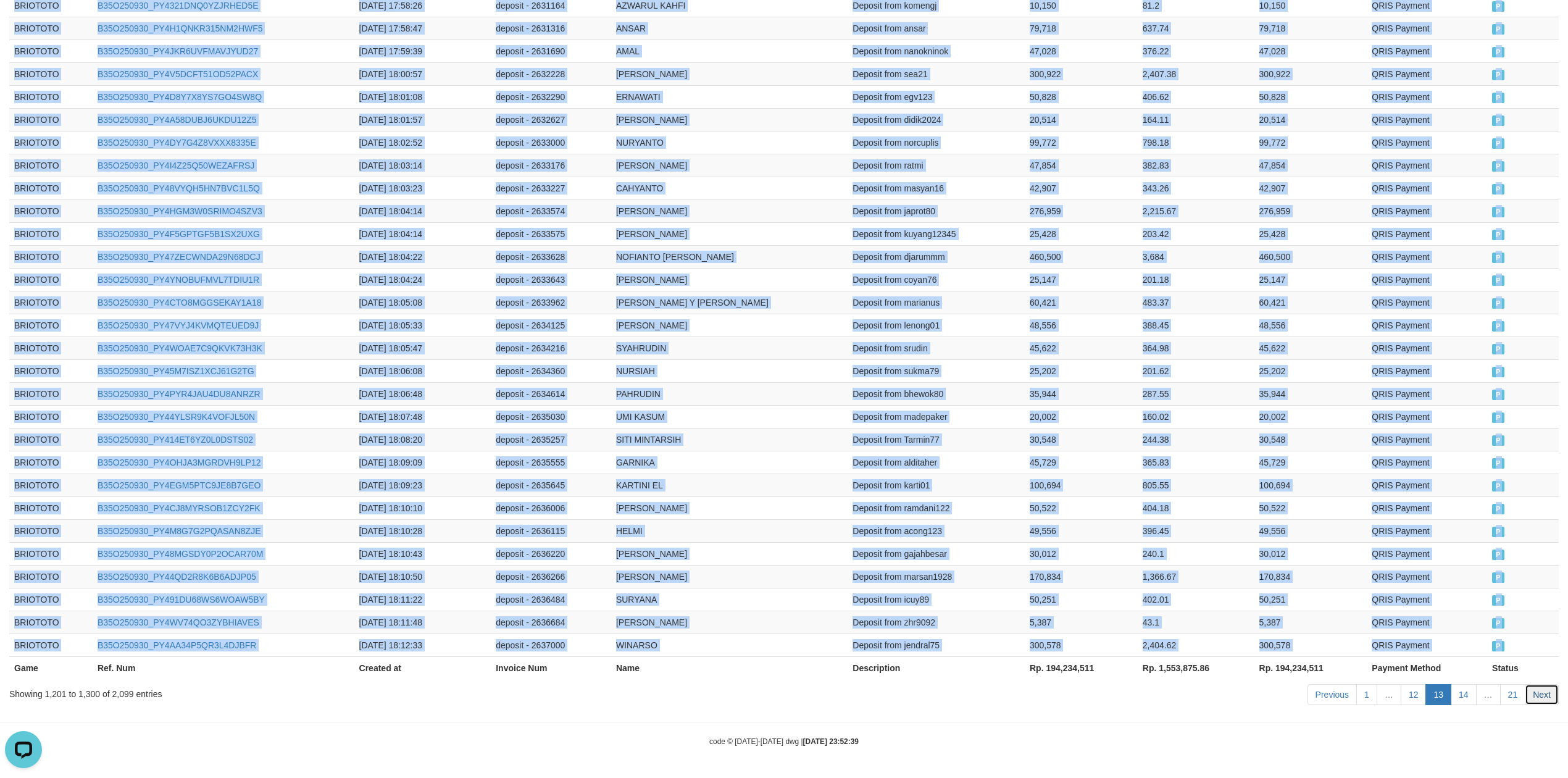
click at [1529, 684] on link "Next" at bounding box center [1542, 694] width 34 height 21
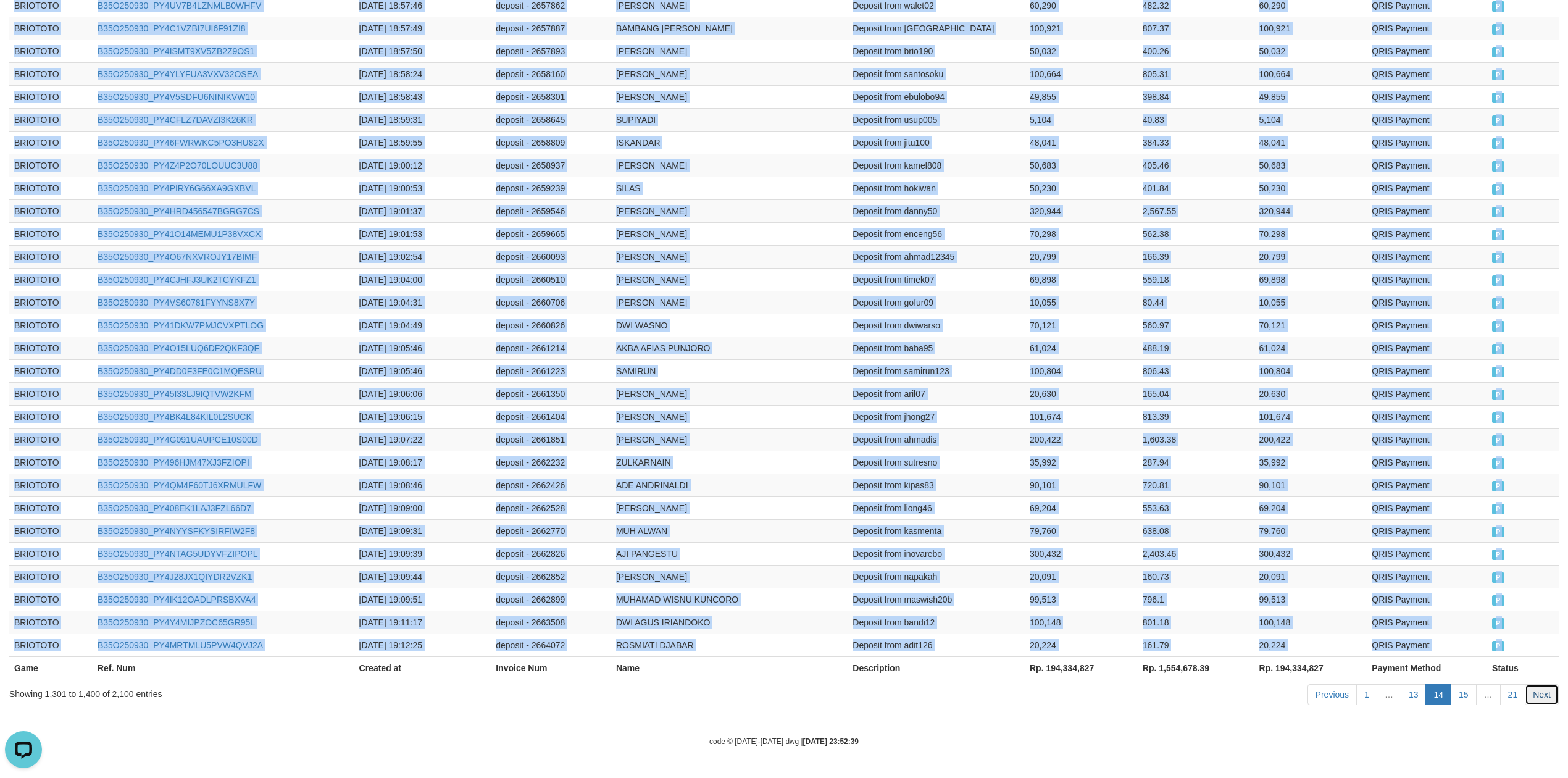
click at [1542, 697] on link "Next" at bounding box center [1542, 694] width 34 height 21
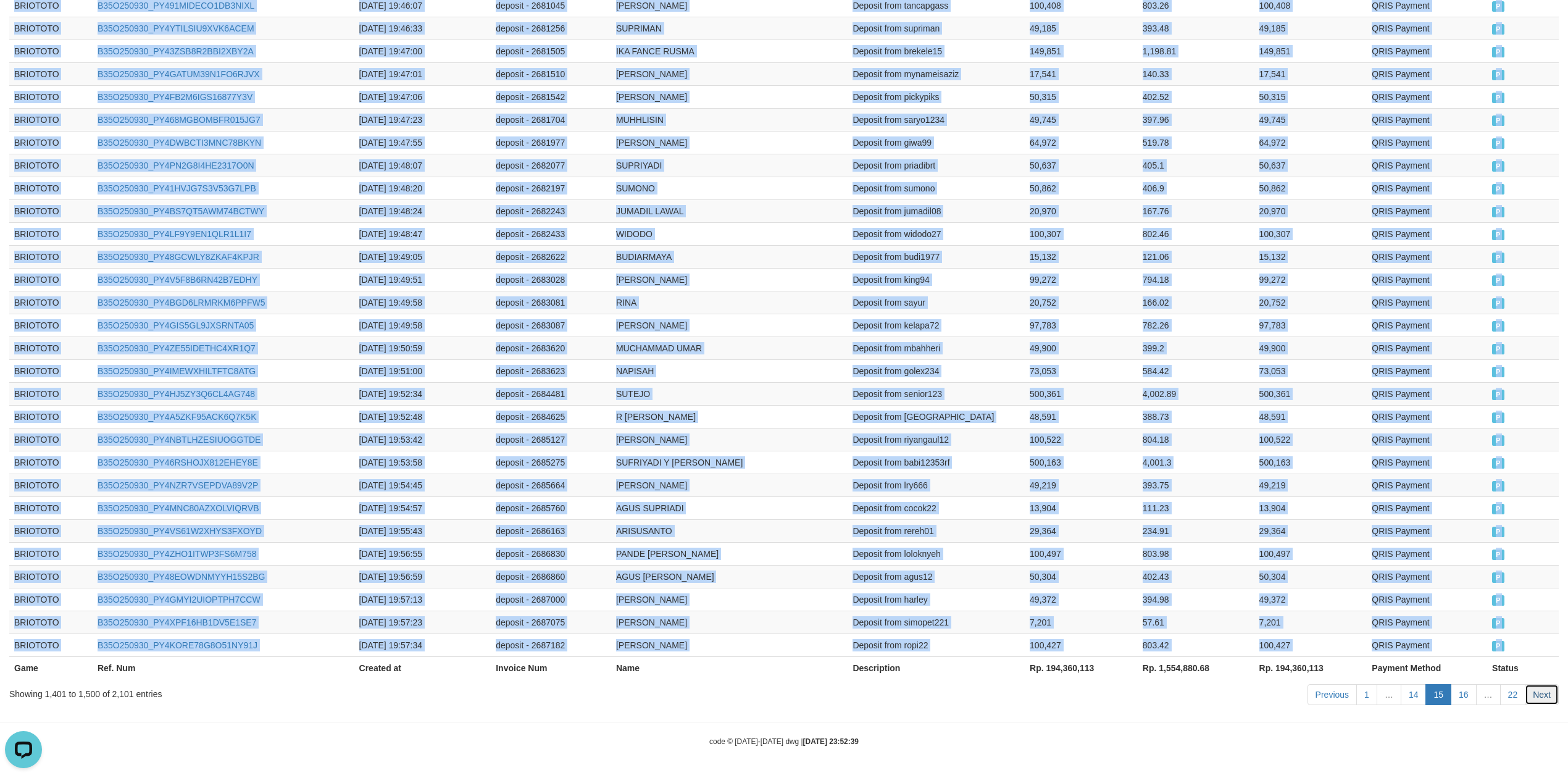
click at [1542, 688] on link "Next" at bounding box center [1542, 694] width 34 height 21
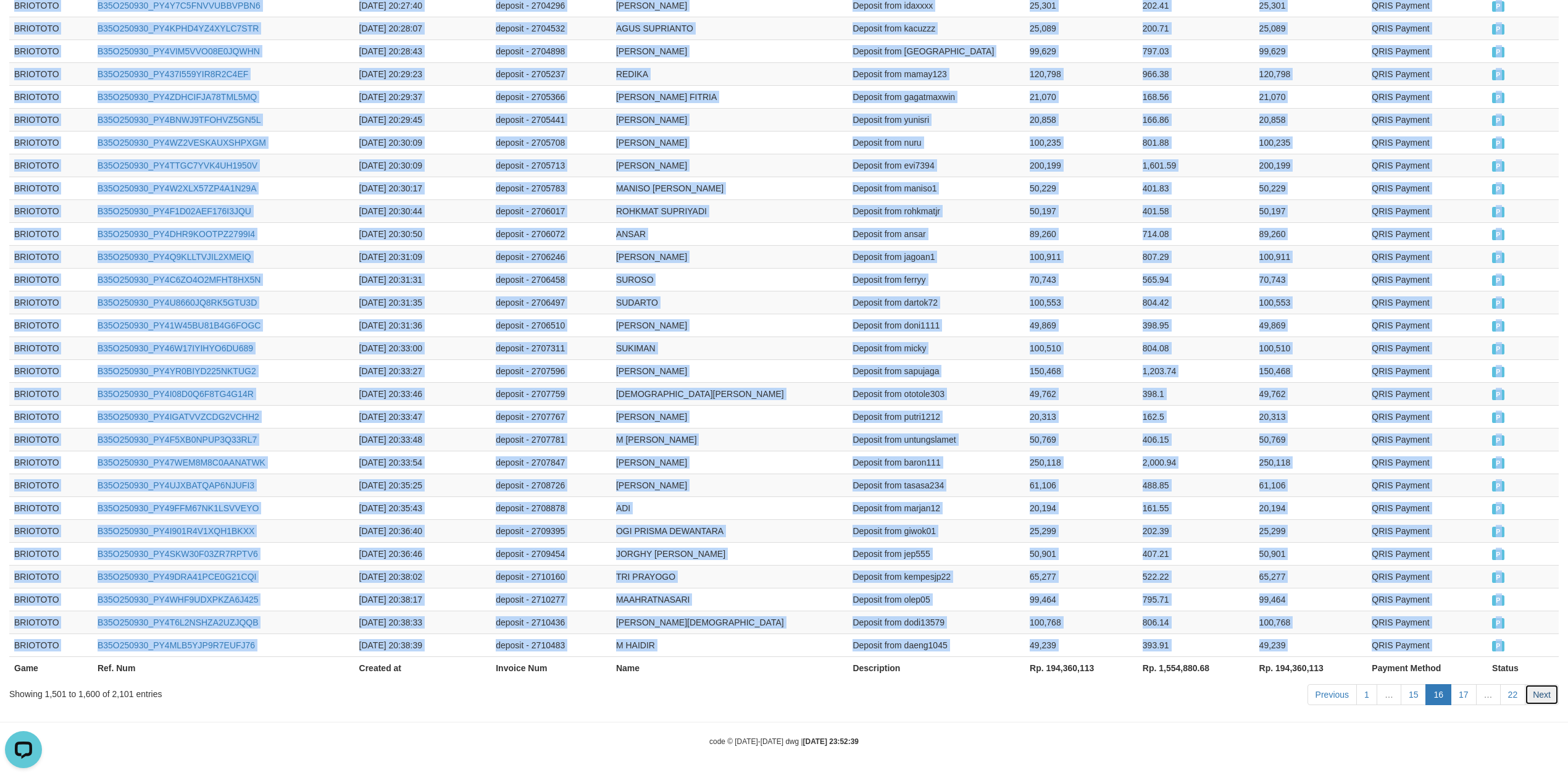
click at [1540, 688] on link "Next" at bounding box center [1542, 694] width 34 height 21
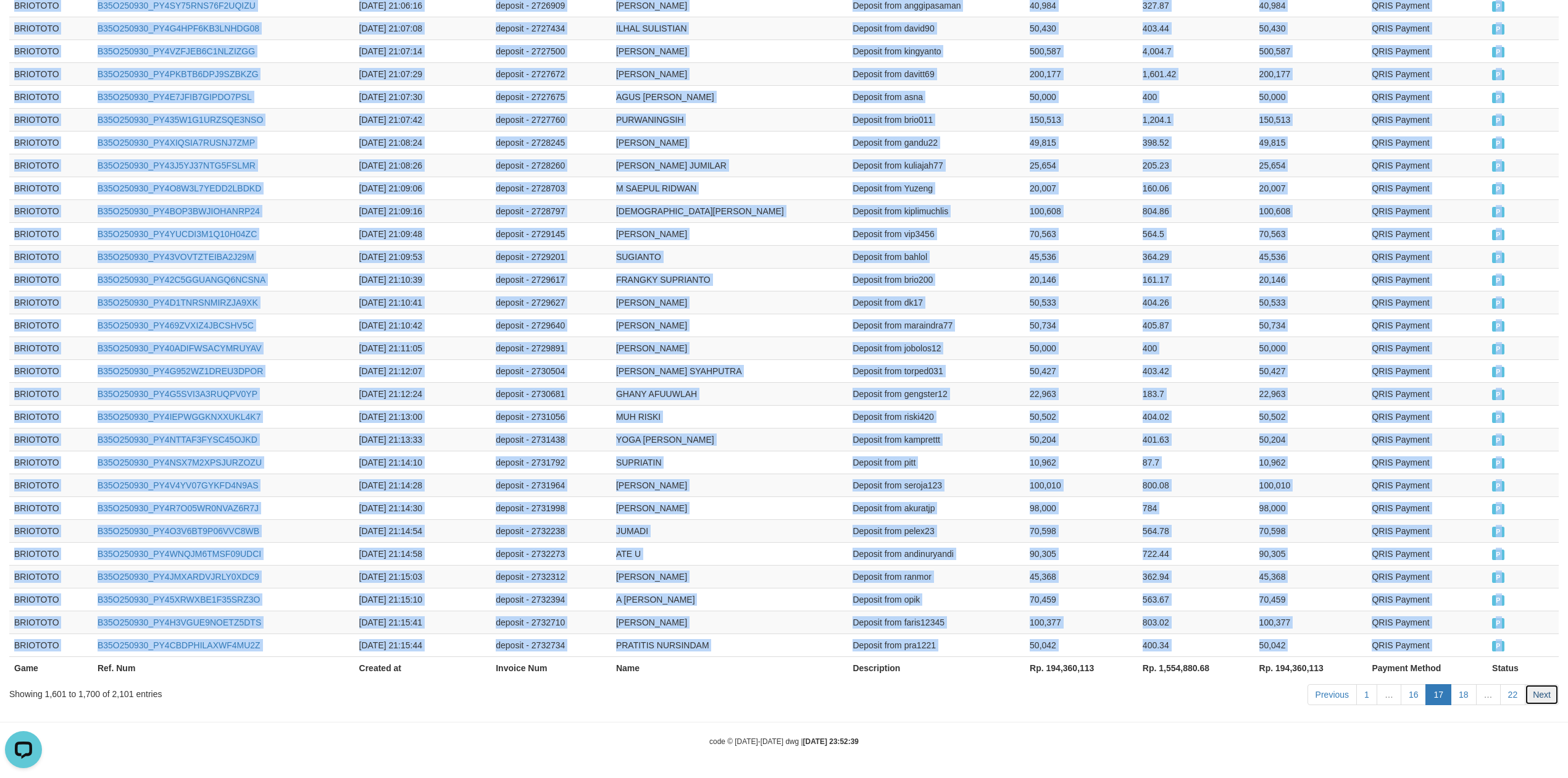
click at [1539, 688] on link "Next" at bounding box center [1542, 694] width 34 height 21
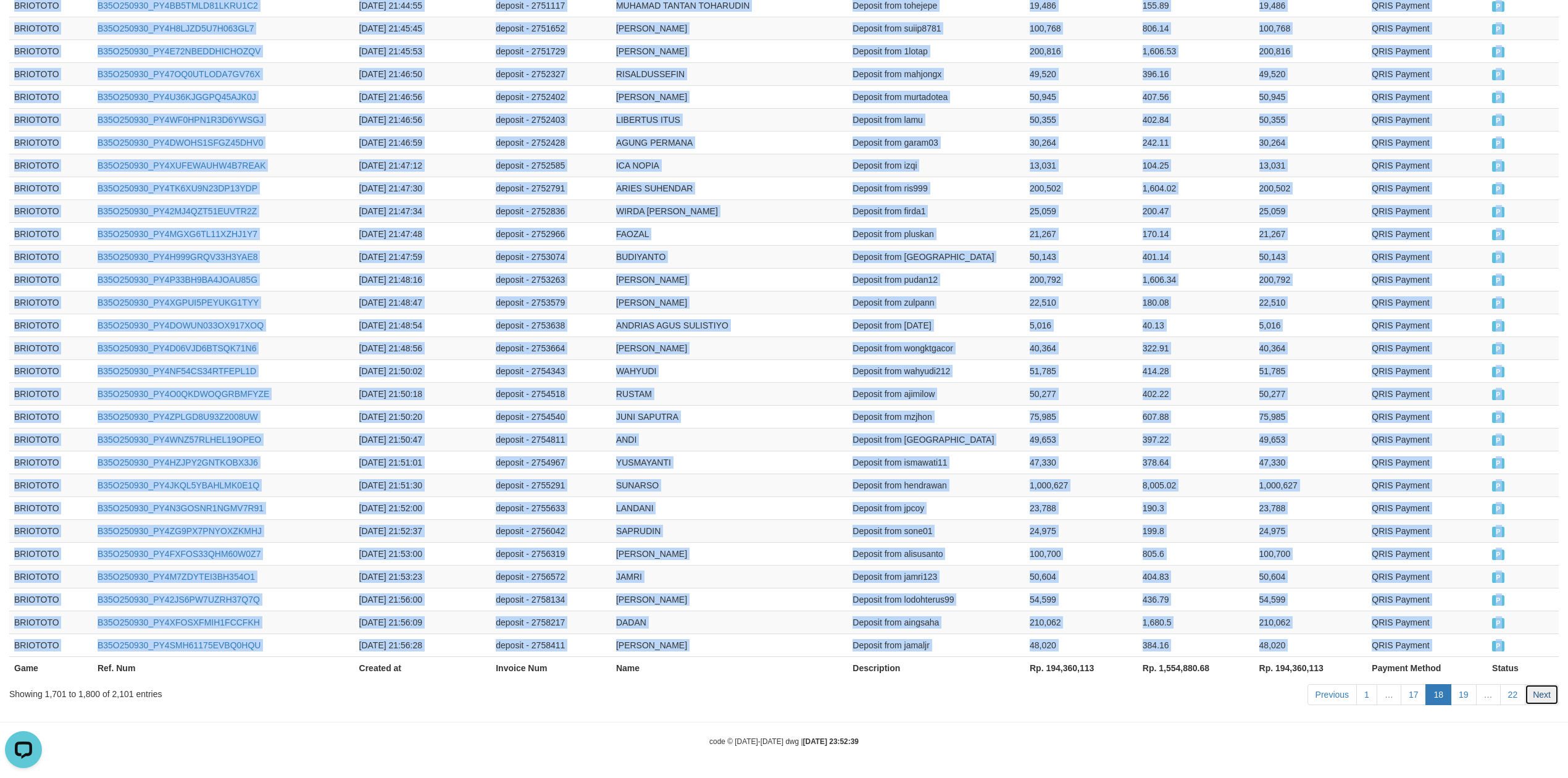
click at [1540, 685] on link "Next" at bounding box center [1542, 694] width 34 height 21
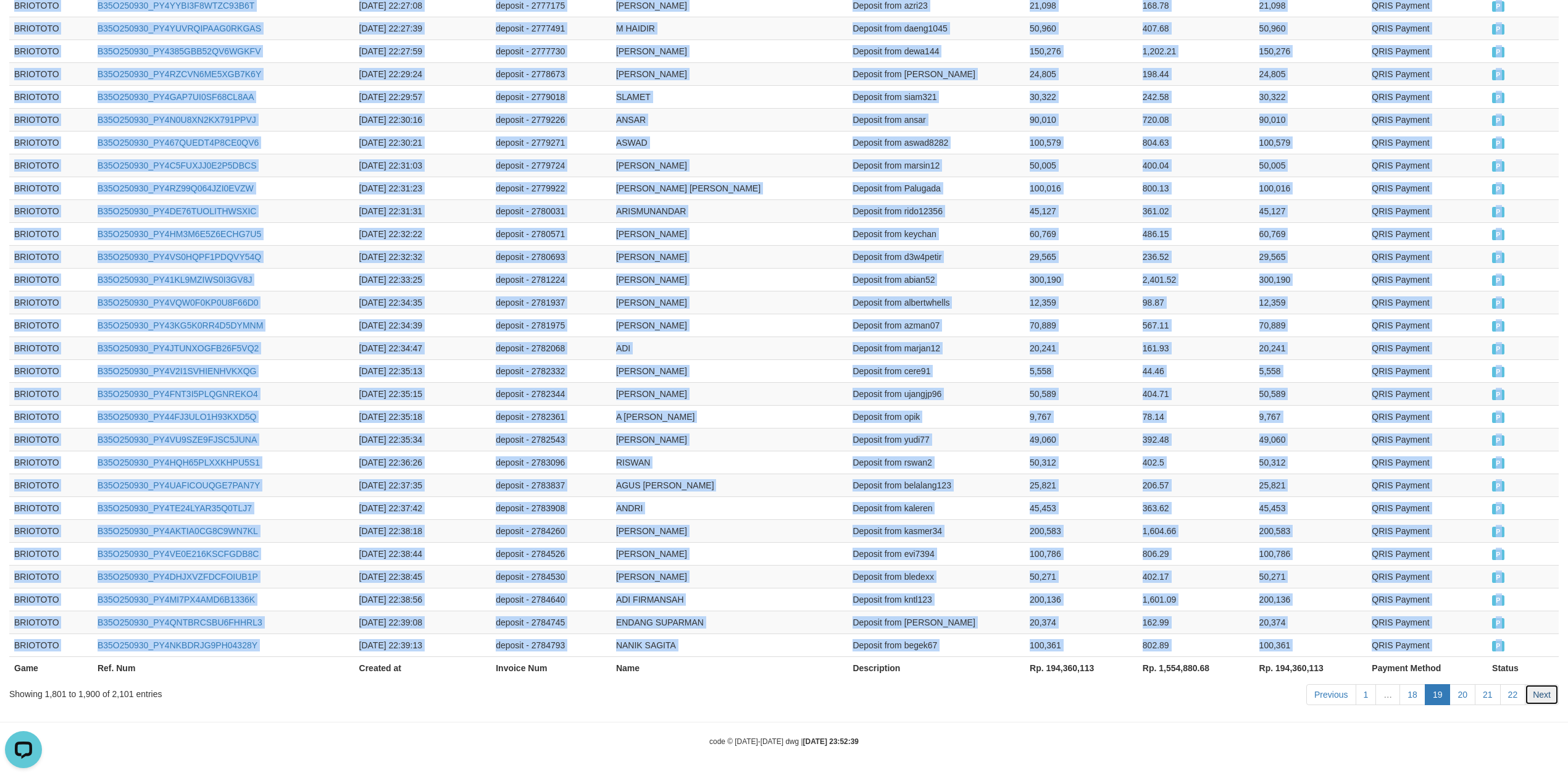
click at [1532, 690] on link "Next" at bounding box center [1542, 694] width 34 height 21
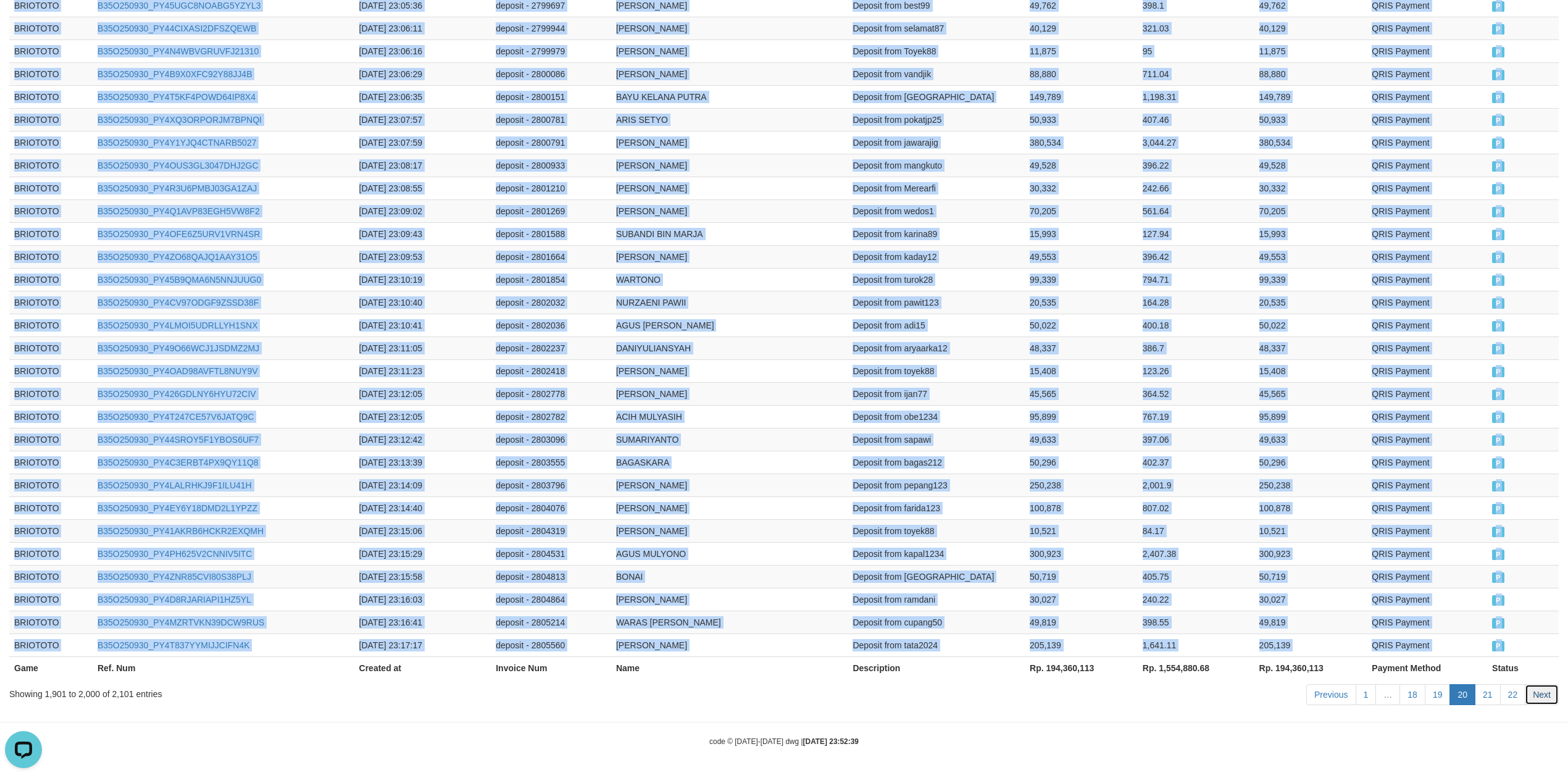
click at [1542, 690] on link "Next" at bounding box center [1542, 694] width 34 height 21
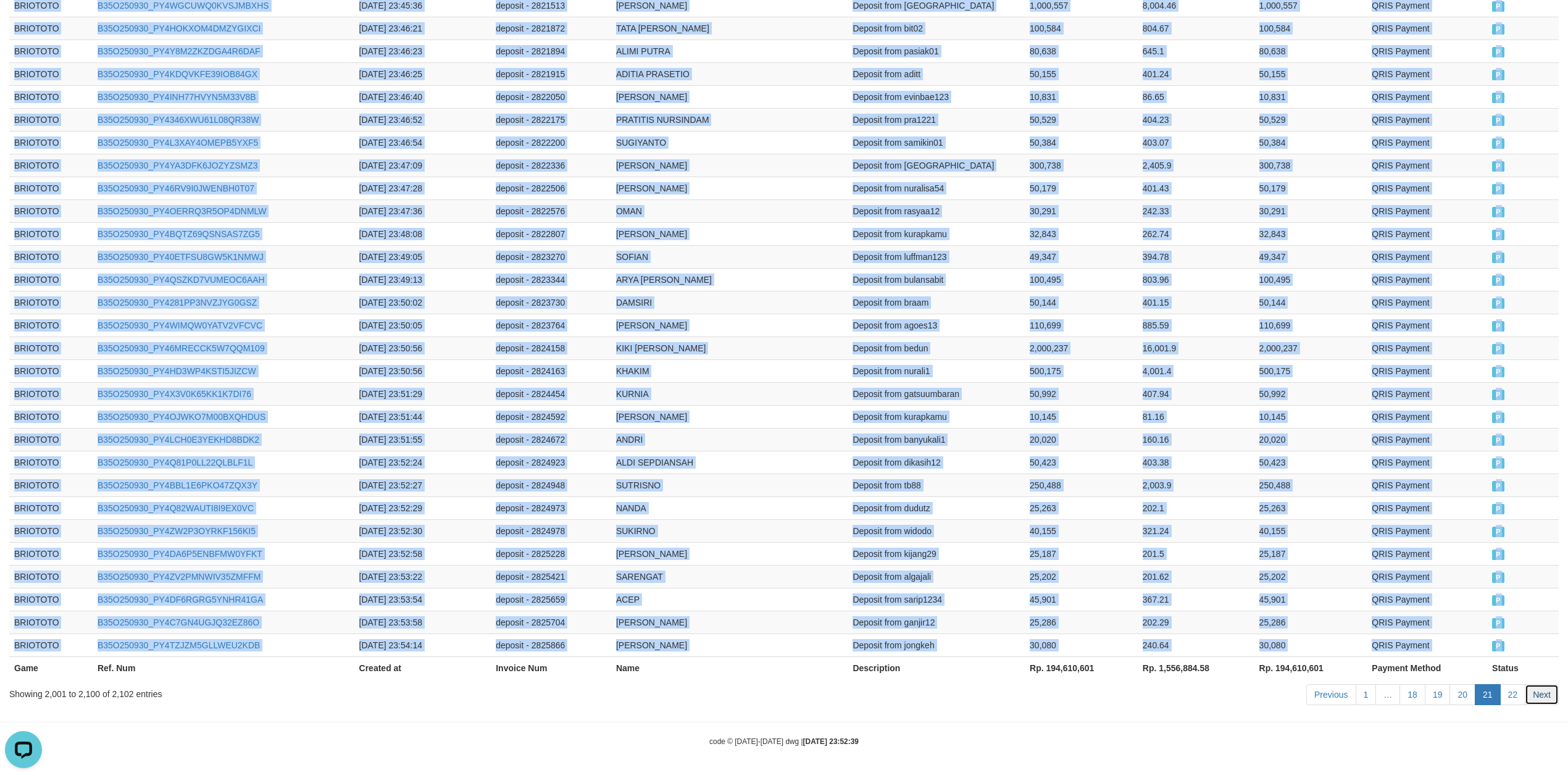
click at [1539, 695] on link "Next" at bounding box center [1542, 694] width 34 height 21
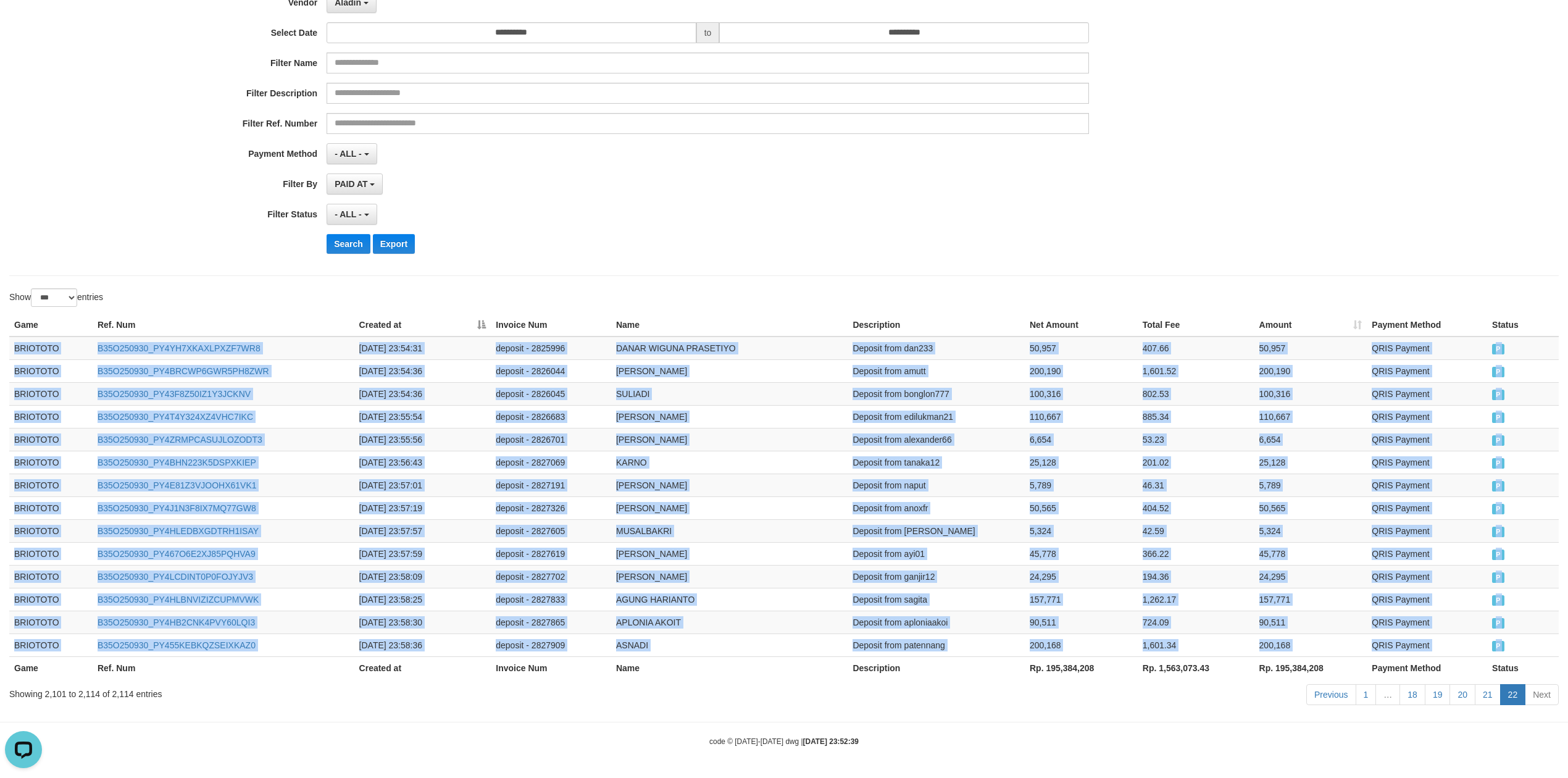
scroll to position [138, 0]
